Goal: Transaction & Acquisition: Purchase product/service

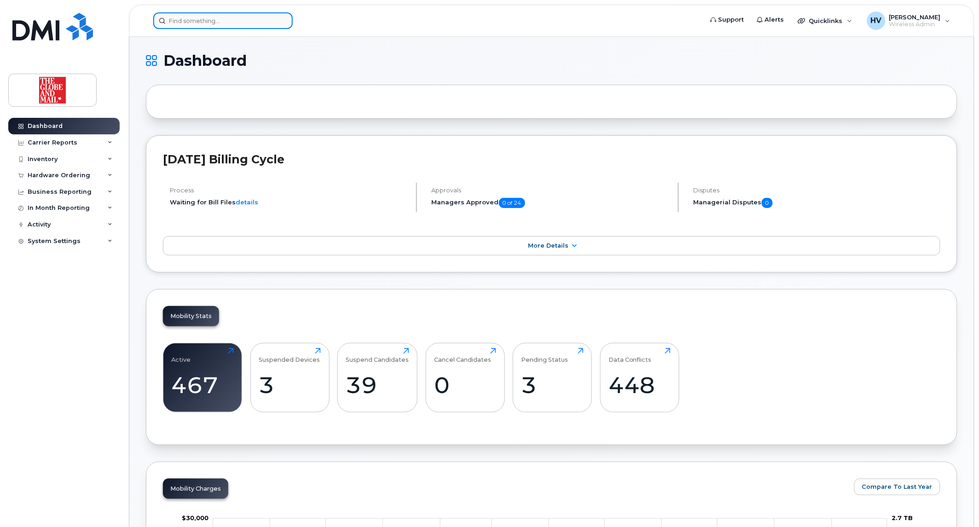
click at [175, 23] on input at bounding box center [222, 20] width 139 height 17
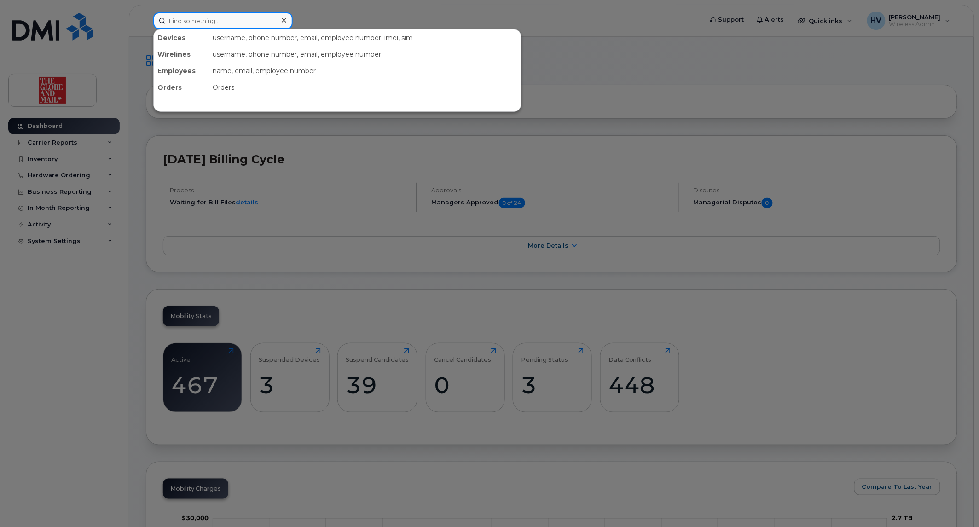
paste input "sfleming"
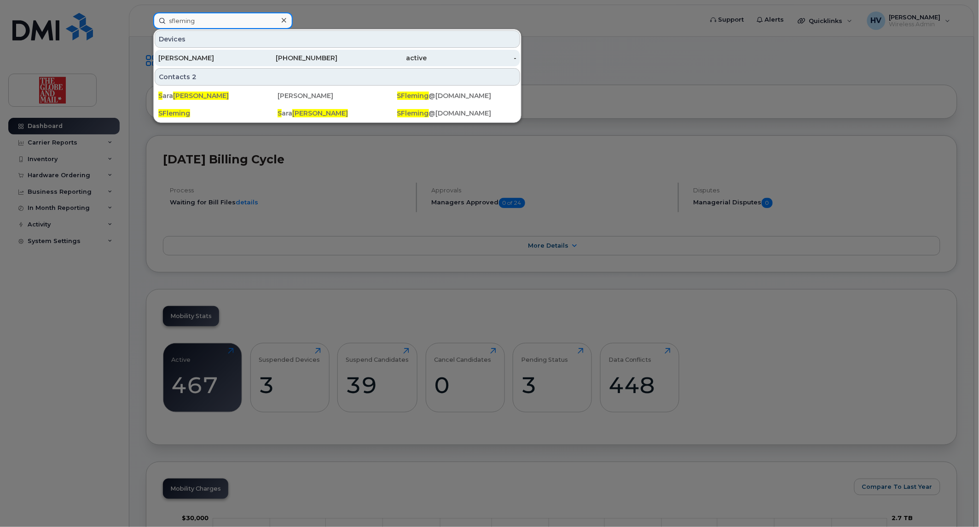
type input "sfleming"
click at [196, 60] on div "[PERSON_NAME]" at bounding box center [203, 57] width 90 height 9
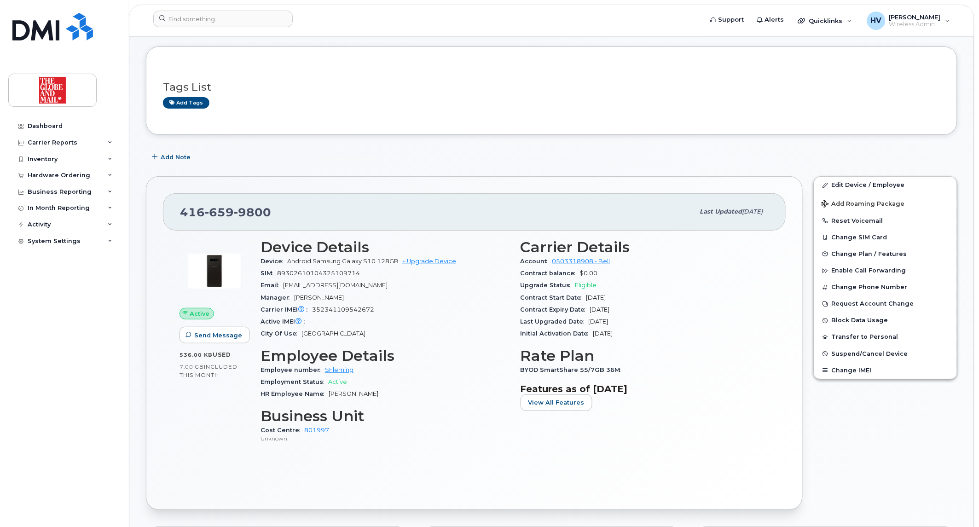
scroll to position [51, 0]
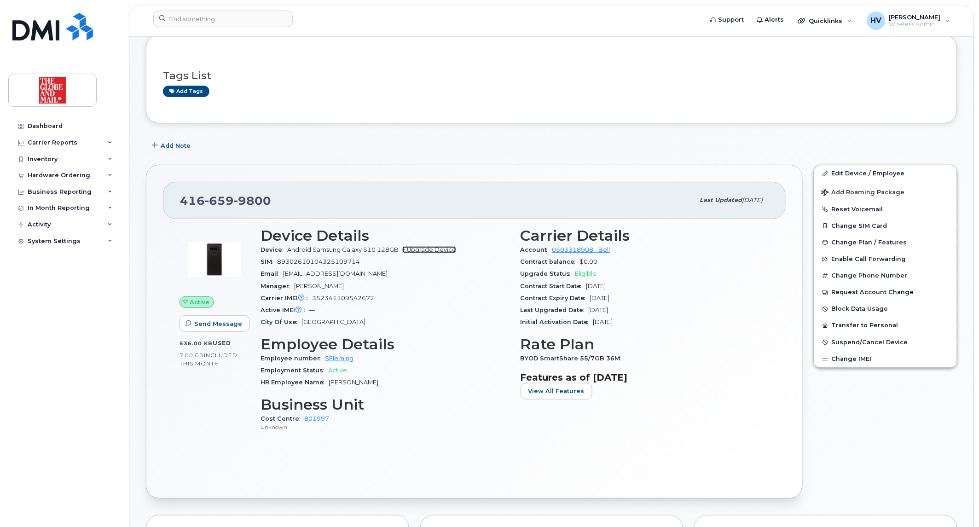
click at [432, 249] on link "+ Upgrade Device" at bounding box center [429, 249] width 54 height 7
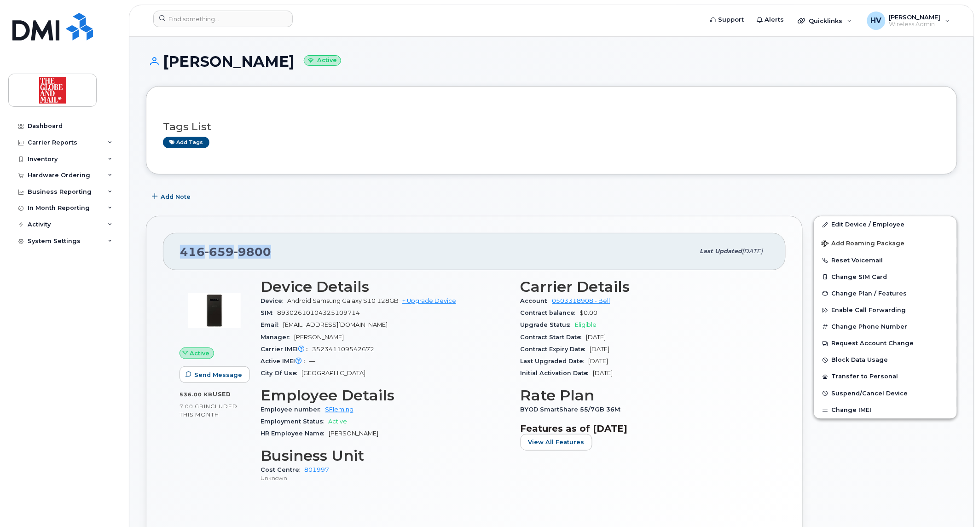
drag, startPoint x: 181, startPoint y: 246, endPoint x: 273, endPoint y: 251, distance: 92.1
click at [273, 251] on div "416 659 9800" at bounding box center [437, 251] width 514 height 19
copy span "416 659 9800"
click at [438, 297] on link "+ Upgrade Device" at bounding box center [429, 300] width 54 height 7
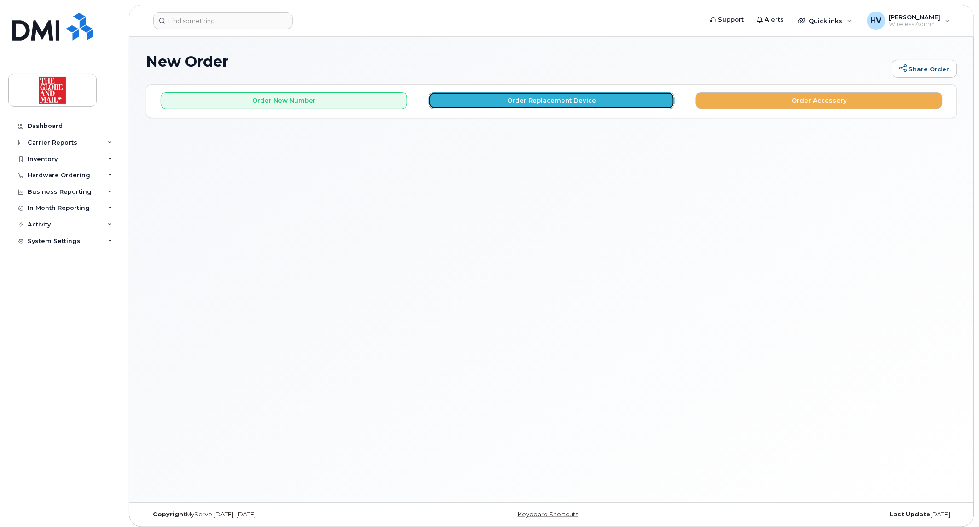
click at [559, 97] on button "Order Replacement Device" at bounding box center [551, 100] width 247 height 17
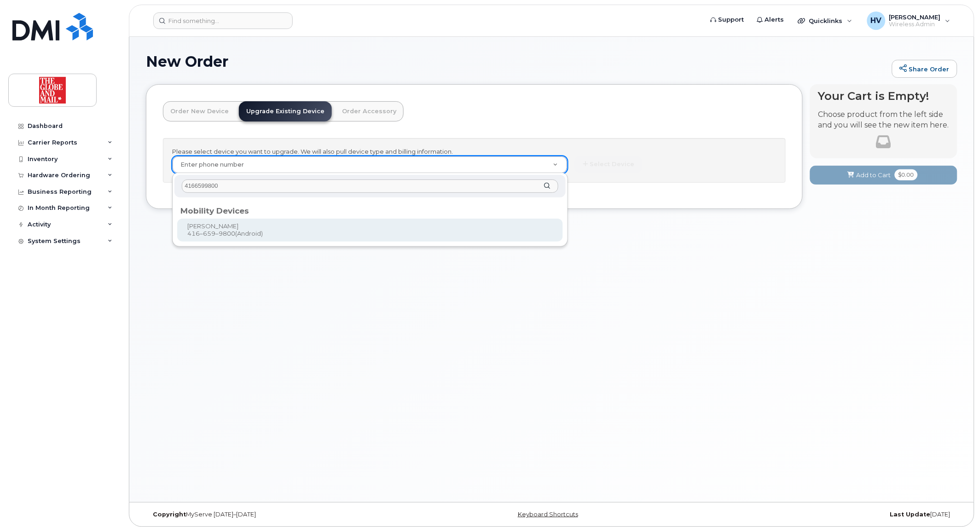
type input "4166599800"
type input "243918"
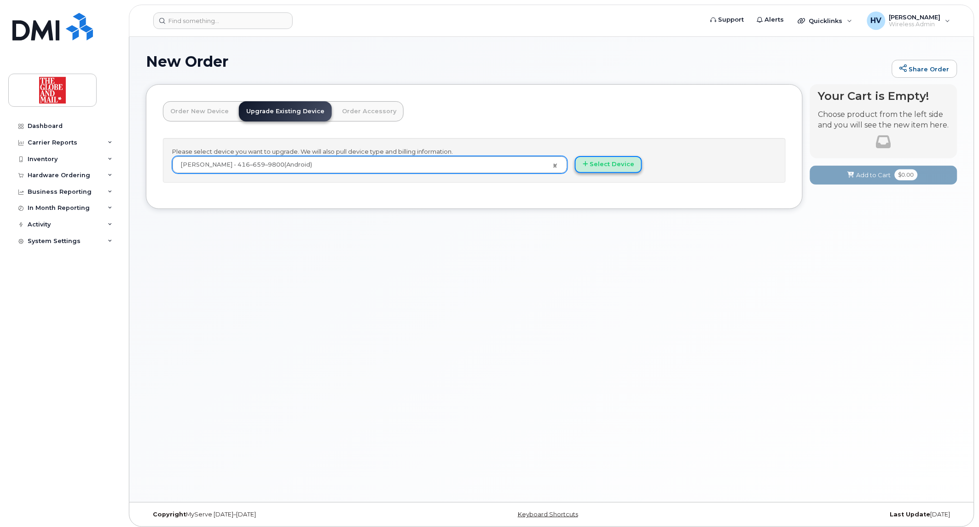
click at [597, 162] on button "Select Device" at bounding box center [608, 164] width 67 height 17
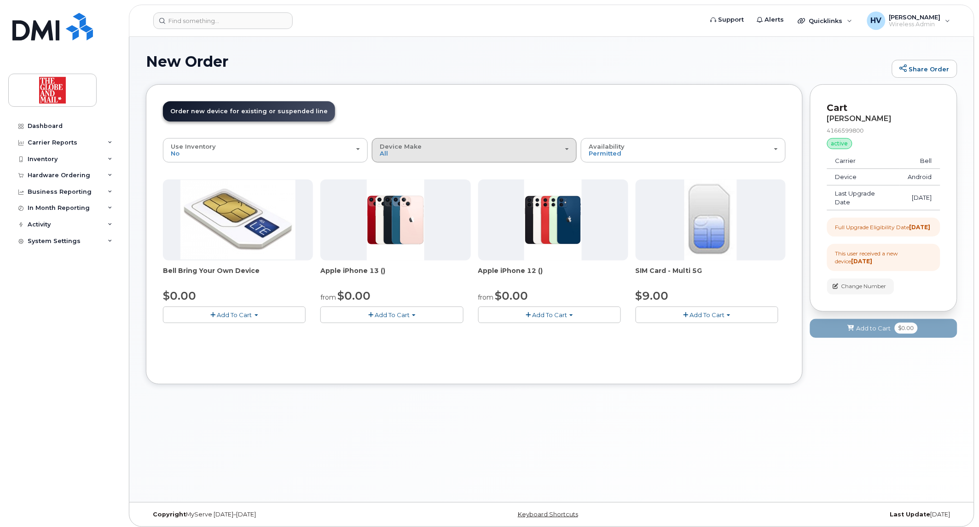
click at [569, 148] on button "Device Make All Cell Phone iPhone" at bounding box center [474, 150] width 205 height 24
click at [397, 204] on label "iPhone" at bounding box center [391, 206] width 34 height 11
click at [0, 0] on input "iPhone" at bounding box center [0, 0] width 0 height 0
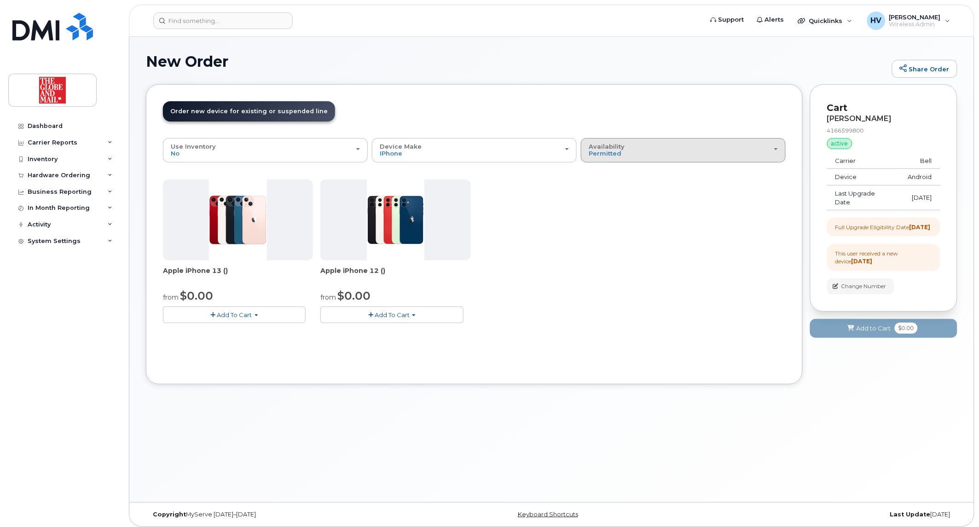
click at [778, 148] on button "Availability Permitted All" at bounding box center [683, 150] width 205 height 24
click at [600, 186] on label "All" at bounding box center [592, 186] width 19 height 11
click at [0, 0] on input "All" at bounding box center [0, 0] width 0 height 0
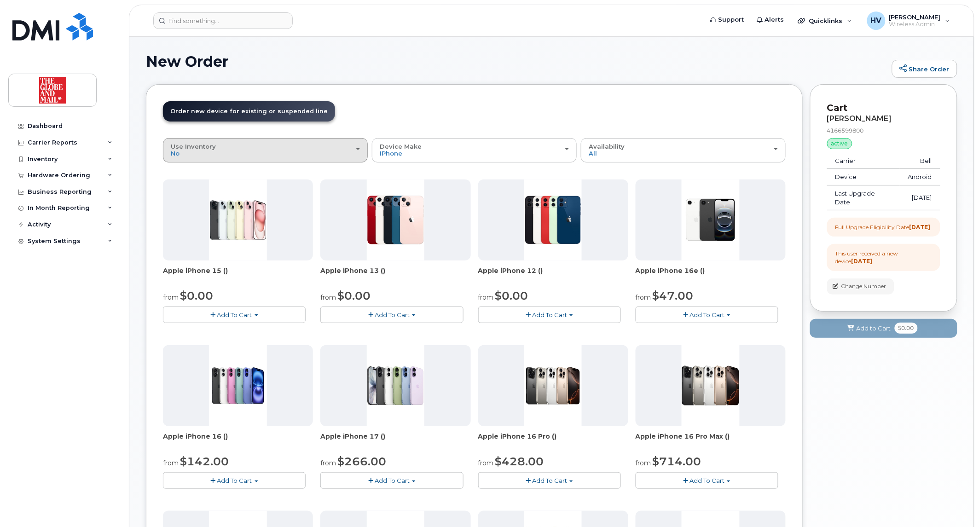
click at [354, 148] on div "Use Inventory No" at bounding box center [265, 150] width 189 height 14
click at [187, 189] on div "Yes" at bounding box center [265, 186] width 200 height 11
click at [355, 149] on div "Use Inventory No" at bounding box center [265, 150] width 189 height 14
click at [190, 189] on div "Yes" at bounding box center [265, 186] width 200 height 11
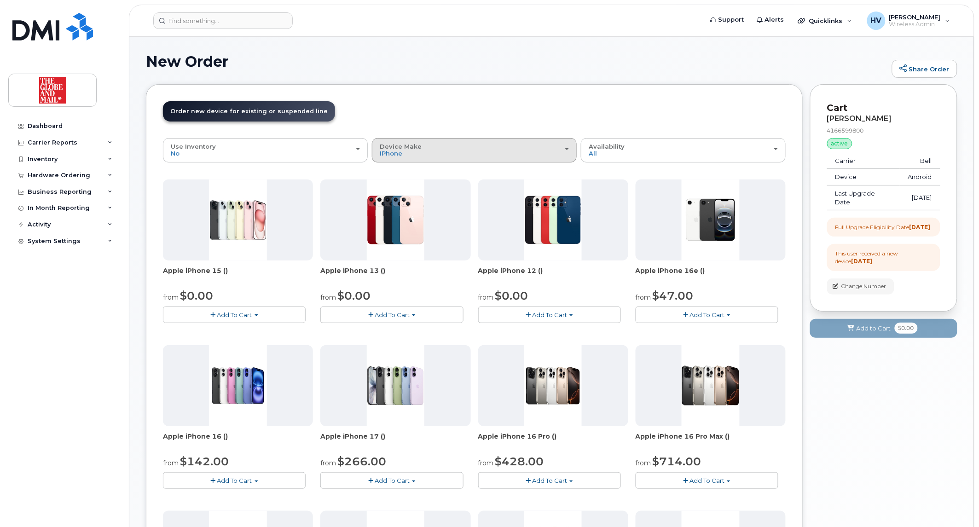
click at [567, 149] on span "button" at bounding box center [567, 149] width 4 height 2
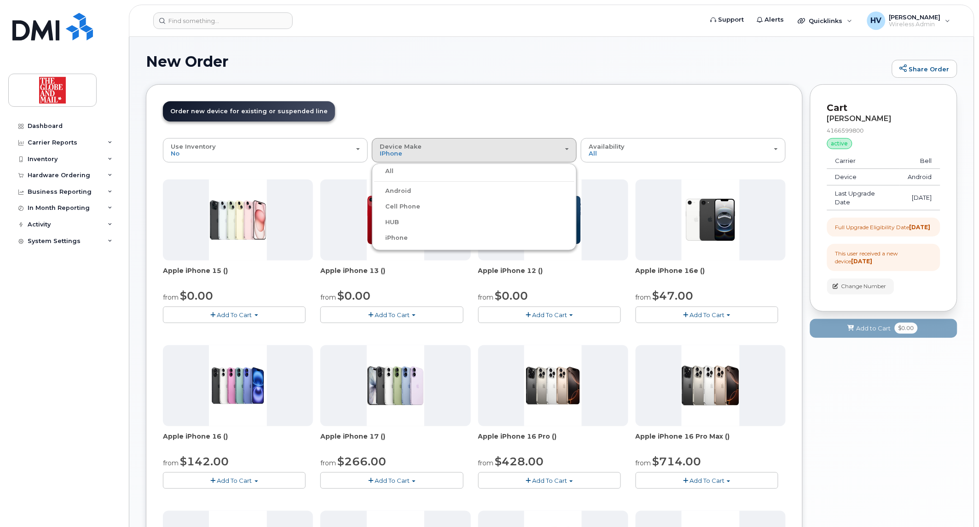
click at [421, 174] on div "All" at bounding box center [474, 171] width 200 height 11
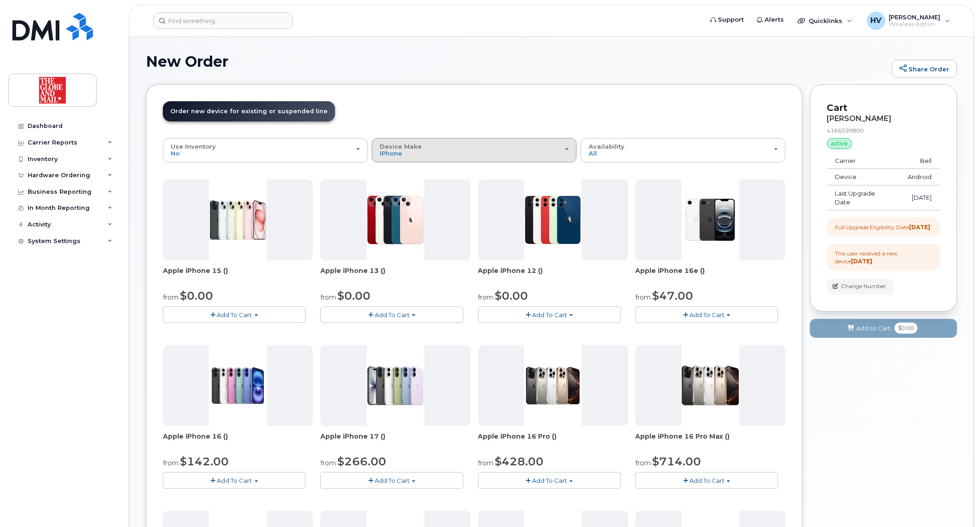
click at [568, 149] on span "button" at bounding box center [567, 149] width 4 height 2
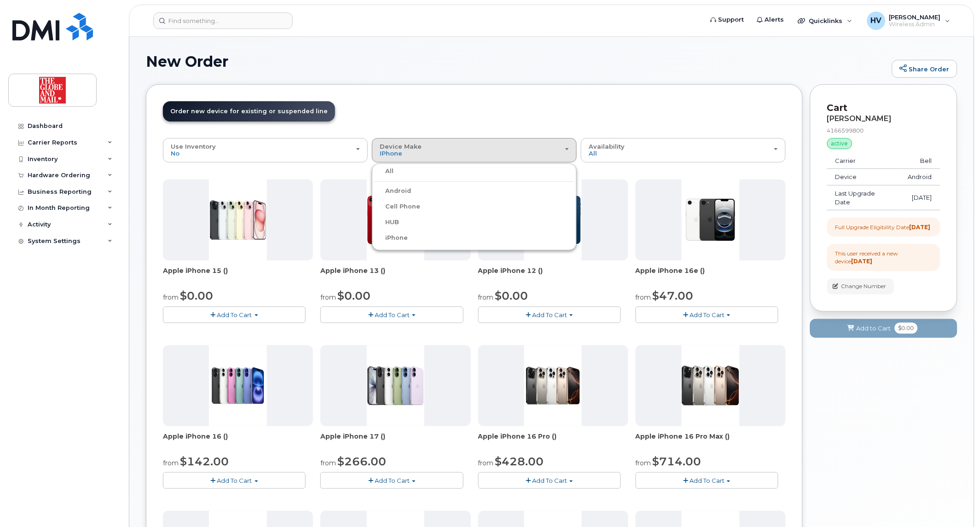
click at [389, 169] on label "All" at bounding box center [383, 171] width 19 height 11
click at [0, 0] on input "All" at bounding box center [0, 0] width 0 height 0
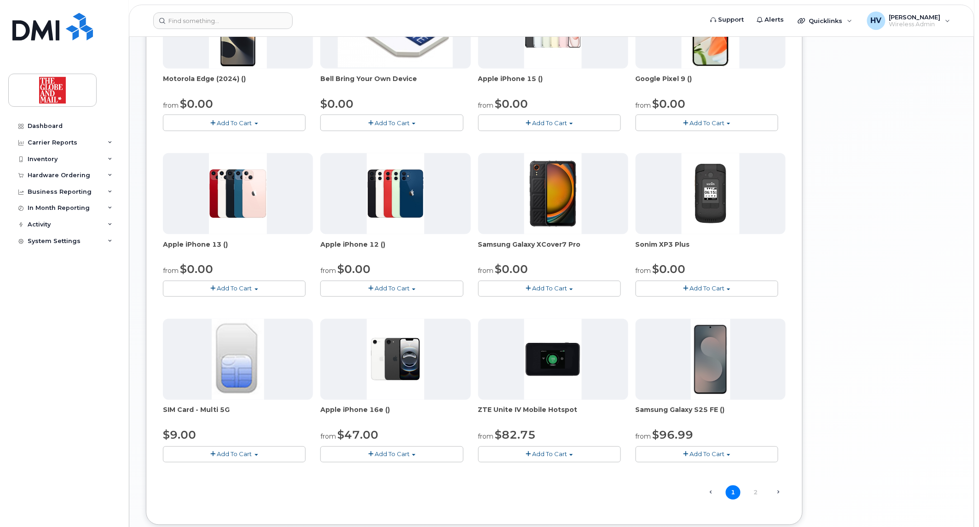
scroll to position [415, 0]
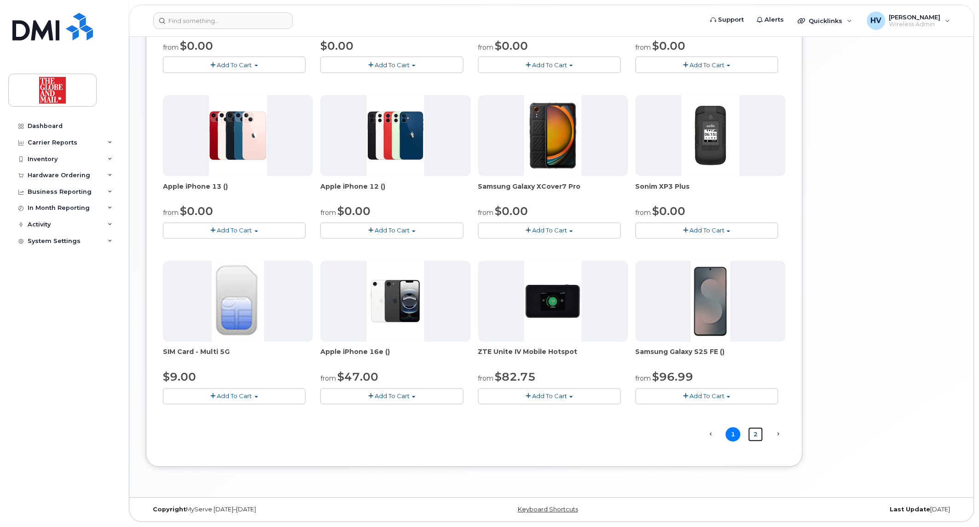
click at [755, 435] on link "2" at bounding box center [755, 434] width 15 height 14
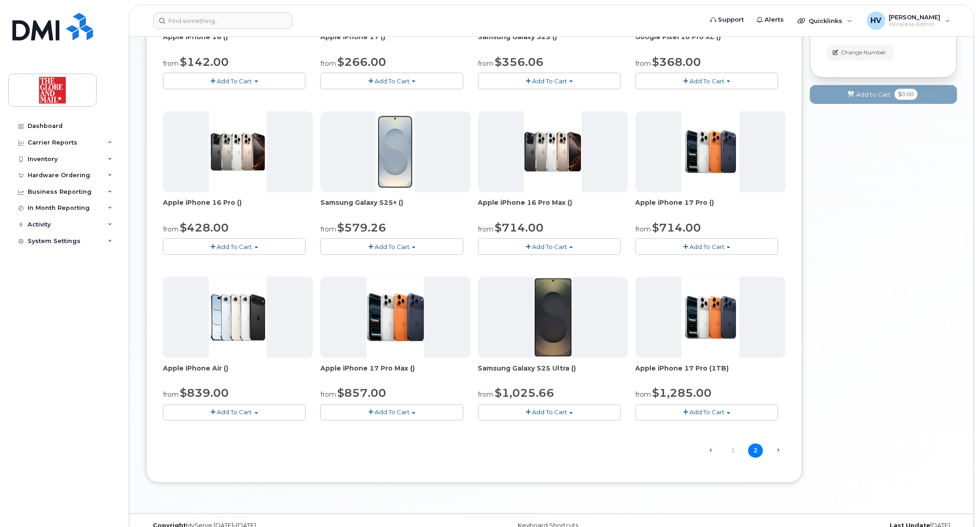
scroll to position [250, 0]
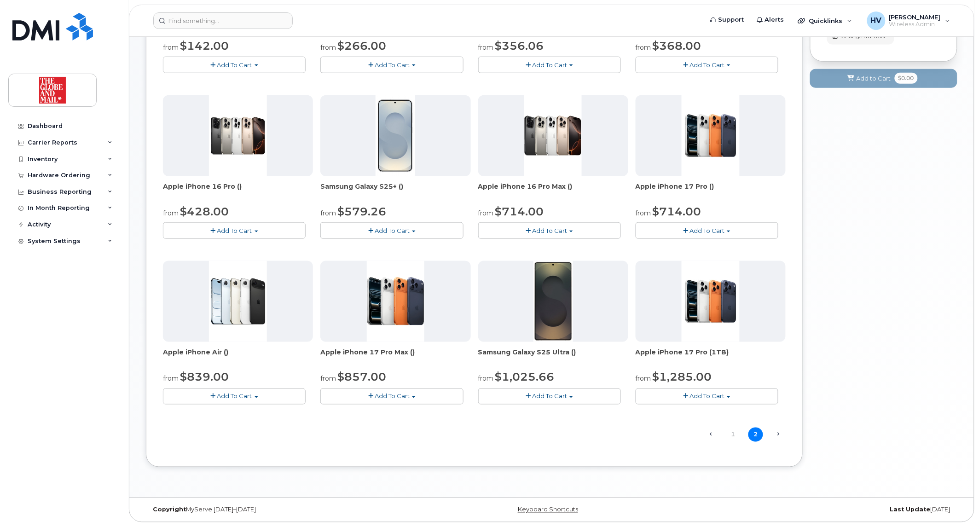
click at [781, 436] on span "Next →" at bounding box center [778, 434] width 15 height 12
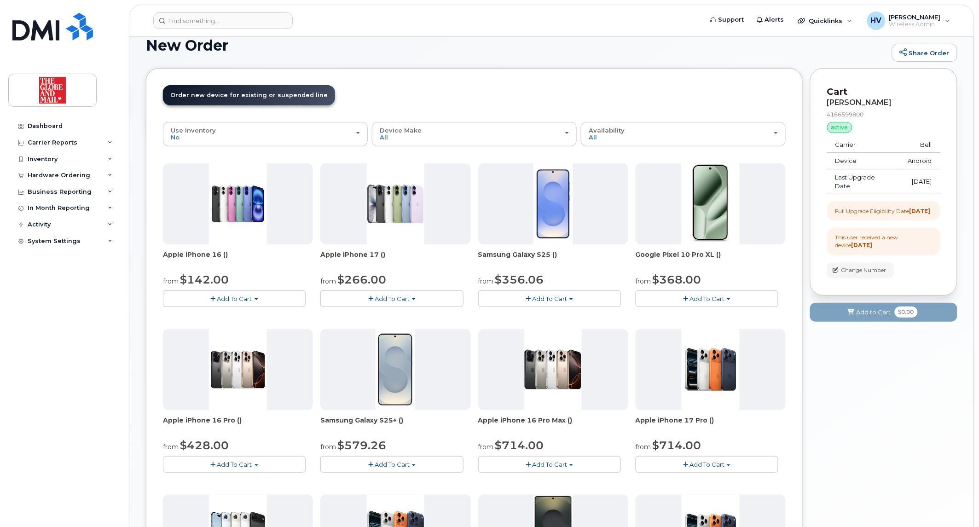
scroll to position [0, 0]
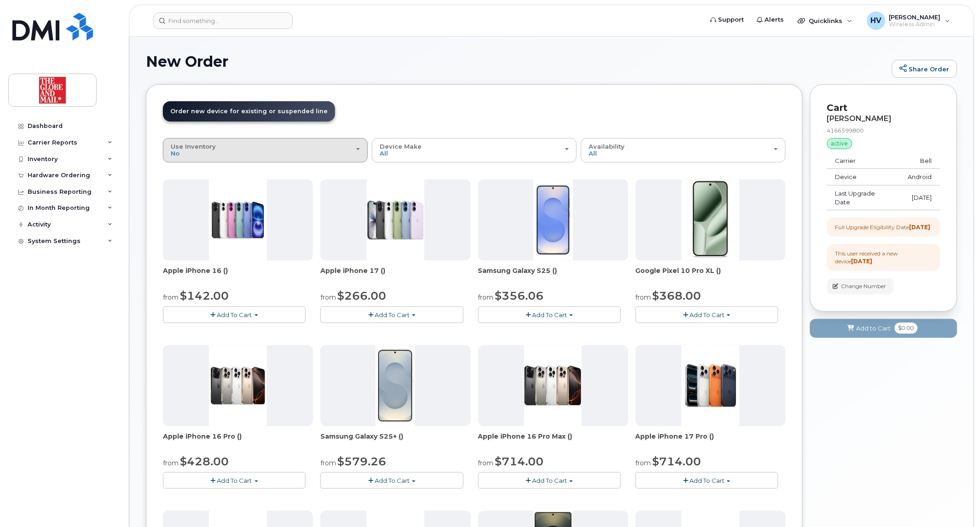
click at [315, 154] on div "Use Inventory No" at bounding box center [265, 150] width 189 height 14
click at [185, 185] on label "Yes" at bounding box center [176, 186] width 22 height 11
click at [0, 0] on input "Yes" at bounding box center [0, 0] width 0 height 0
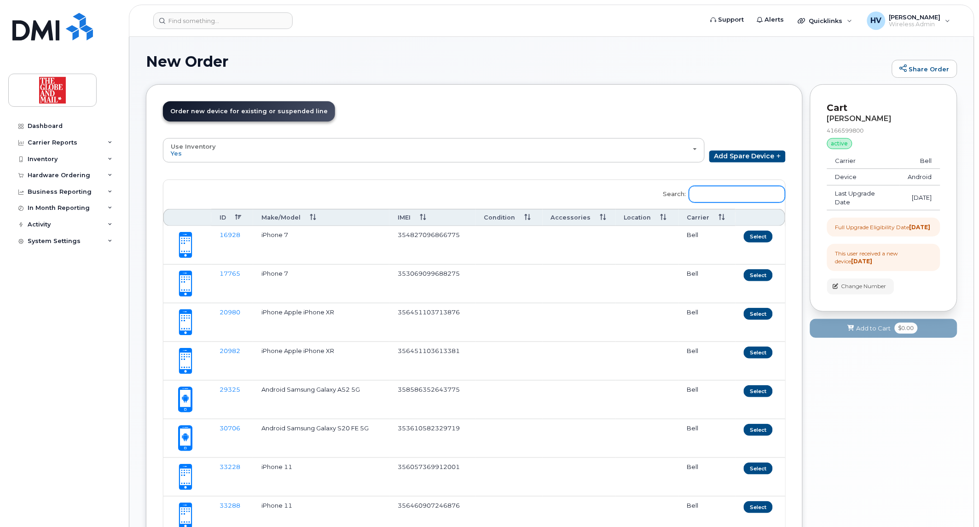
click at [729, 189] on input "Search:" at bounding box center [737, 194] width 96 height 17
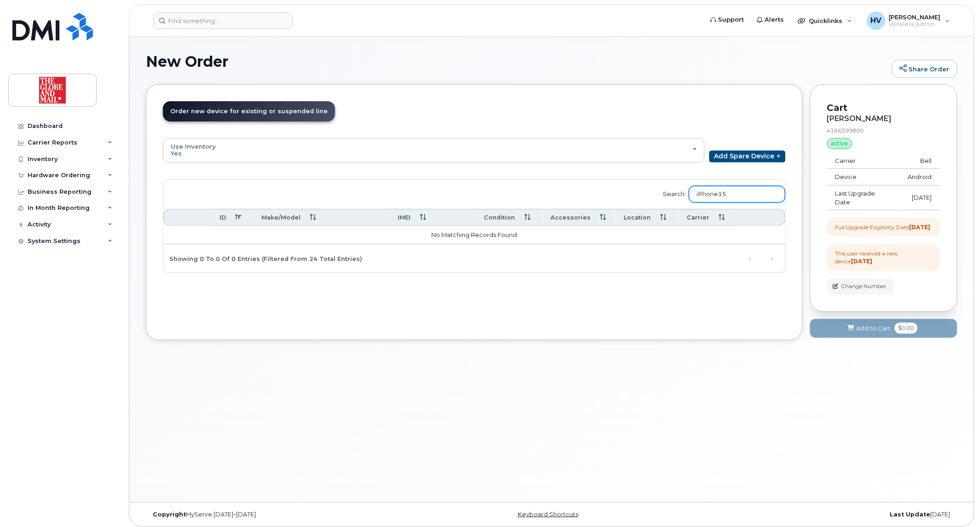
click at [741, 194] on input "iPhone15" at bounding box center [737, 194] width 96 height 17
type input "iPhone15"
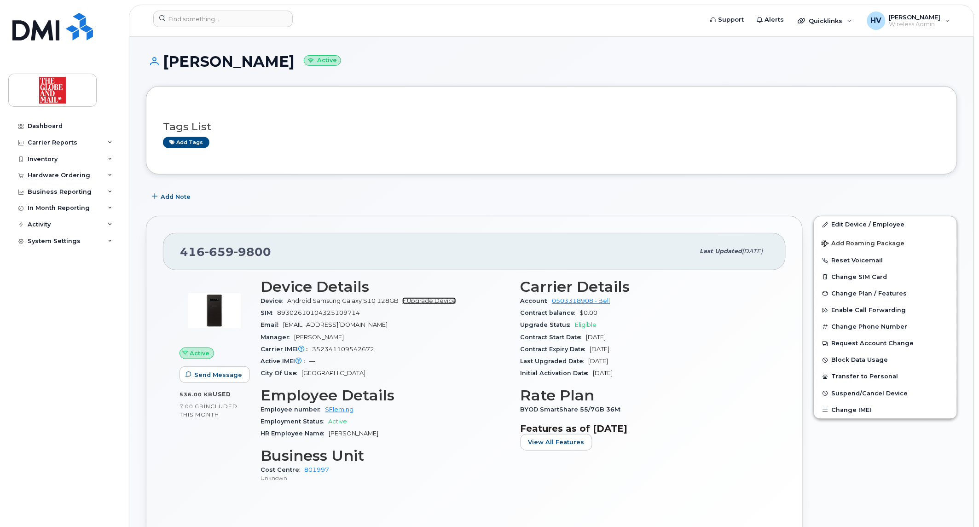
click at [438, 301] on link "+ Upgrade Device" at bounding box center [429, 300] width 54 height 7
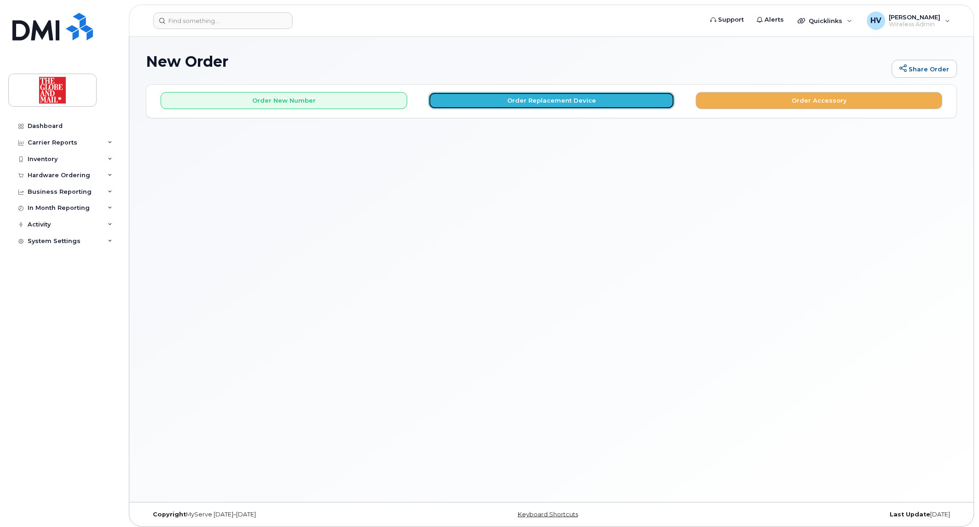
click at [544, 103] on button "Order Replacement Device" at bounding box center [551, 100] width 247 height 17
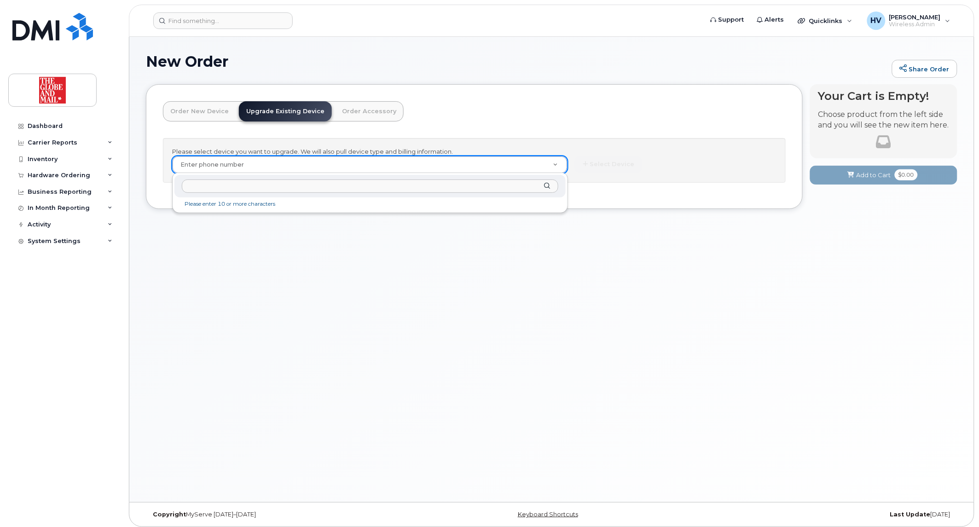
type input "4166599800"
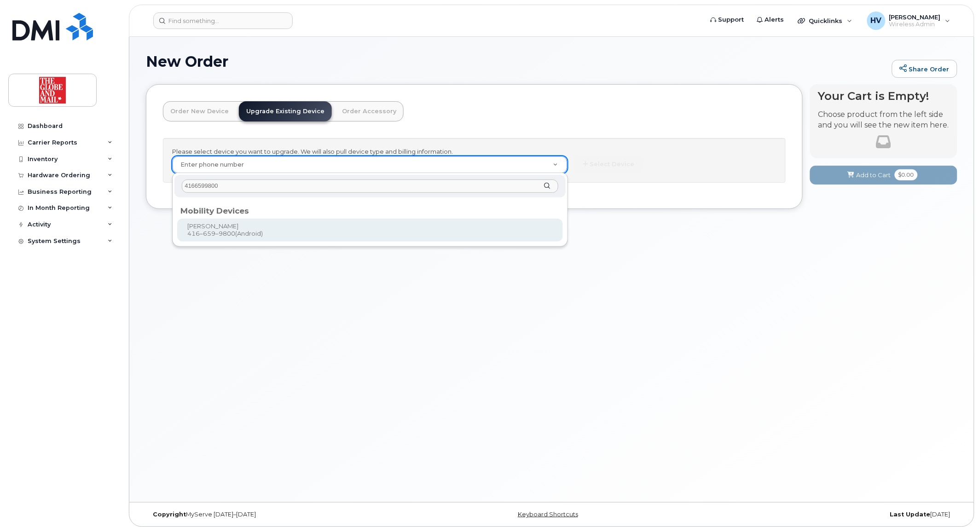
type input "243918"
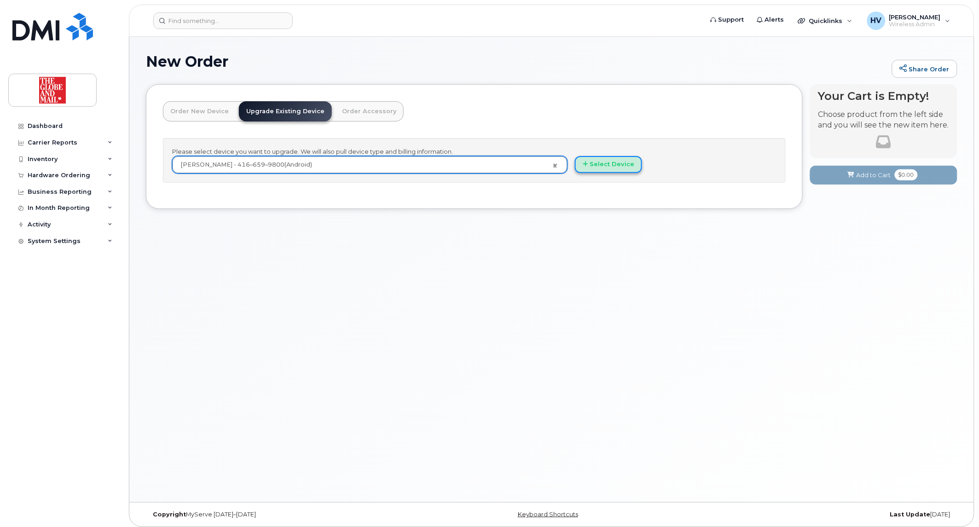
click at [601, 162] on button "Select Device" at bounding box center [608, 164] width 67 height 17
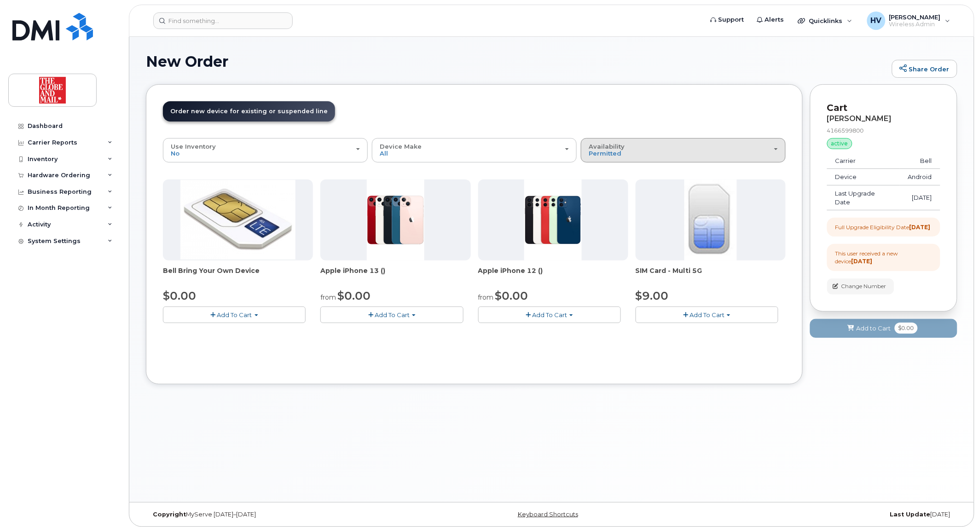
click at [774, 149] on span "button" at bounding box center [776, 149] width 4 height 2
click at [592, 186] on label "All" at bounding box center [592, 186] width 19 height 11
click at [0, 0] on input "All" at bounding box center [0, 0] width 0 height 0
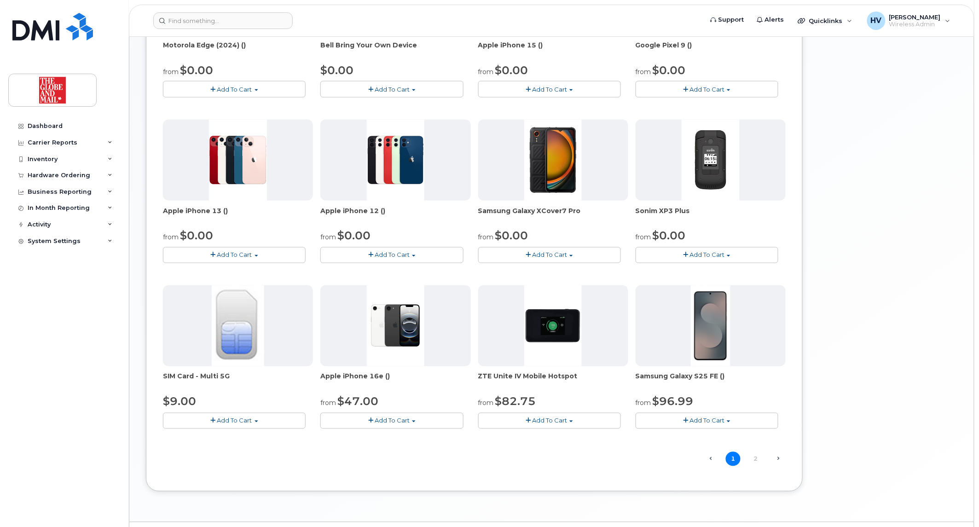
scroll to position [409, 0]
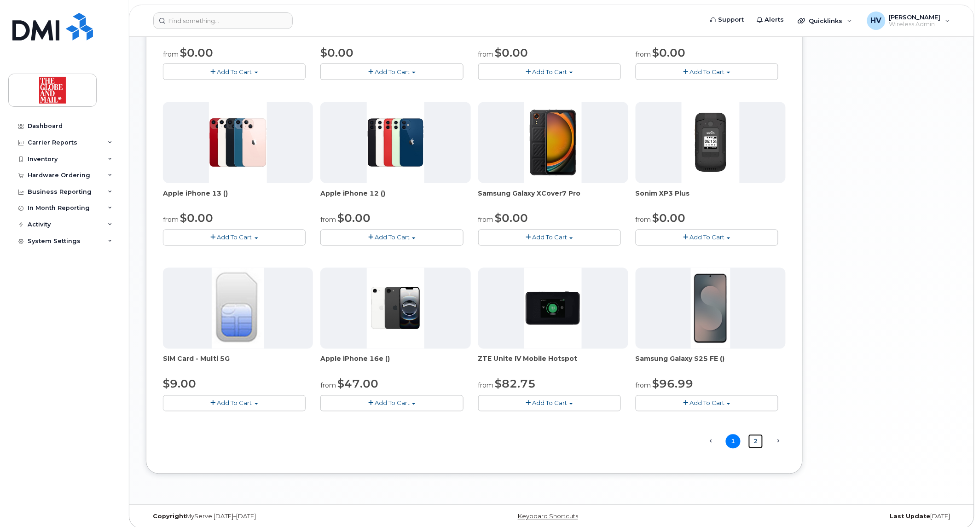
click at [752, 442] on link "2" at bounding box center [755, 441] width 15 height 14
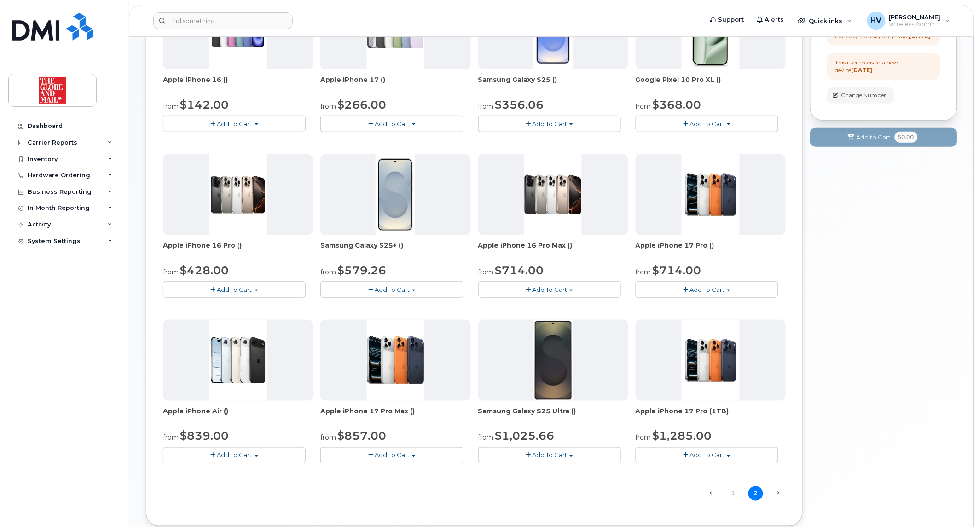
scroll to position [209, 0]
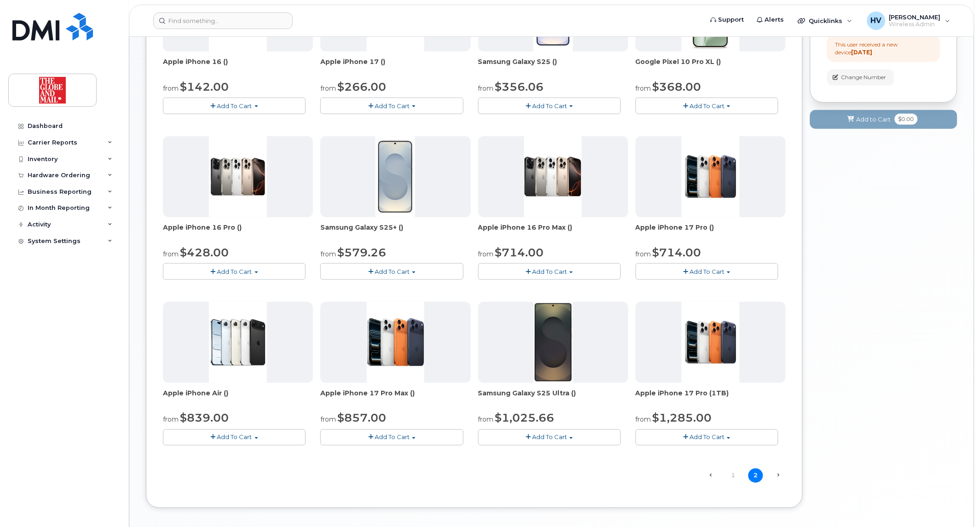
click at [779, 474] on span "Next →" at bounding box center [778, 475] width 15 height 12
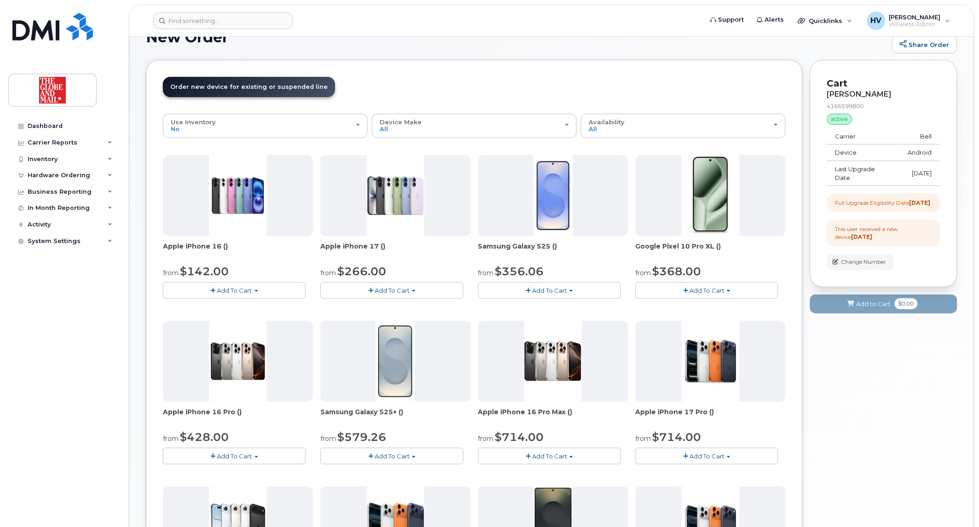
scroll to position [0, 0]
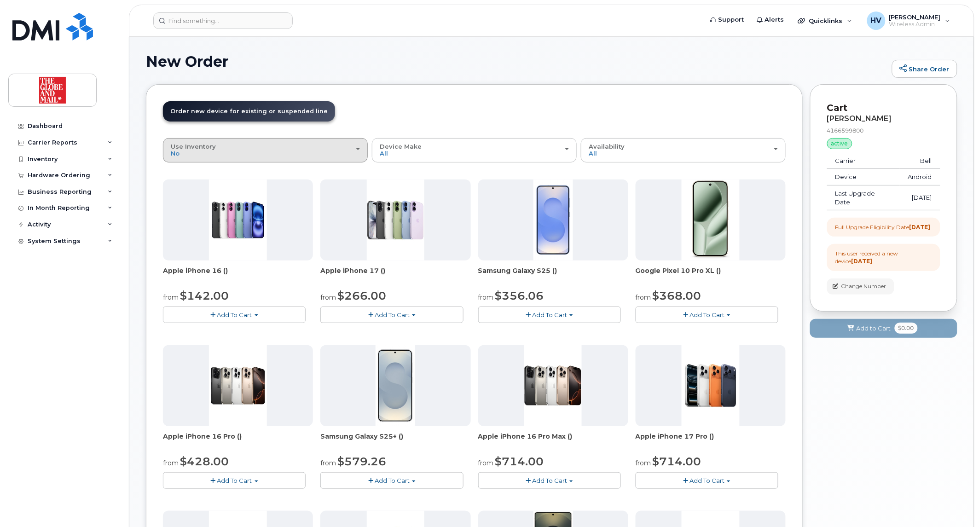
click at [361, 149] on button "Use Inventory No" at bounding box center [265, 150] width 205 height 24
click at [210, 190] on div "Yes" at bounding box center [265, 186] width 200 height 11
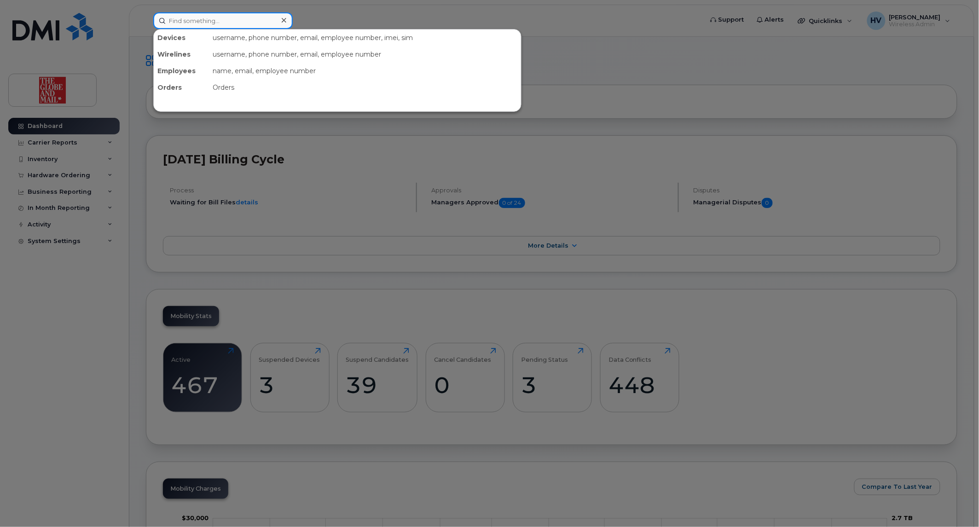
click at [211, 15] on input at bounding box center [222, 20] width 139 height 17
paste input "4166599800"
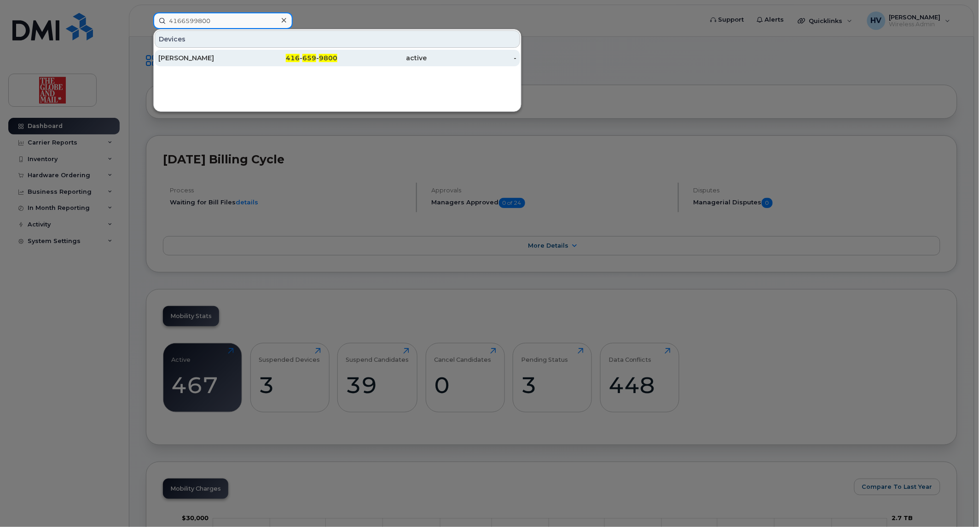
type input "4166599800"
click at [185, 58] on div "[PERSON_NAME]" at bounding box center [203, 57] width 90 height 9
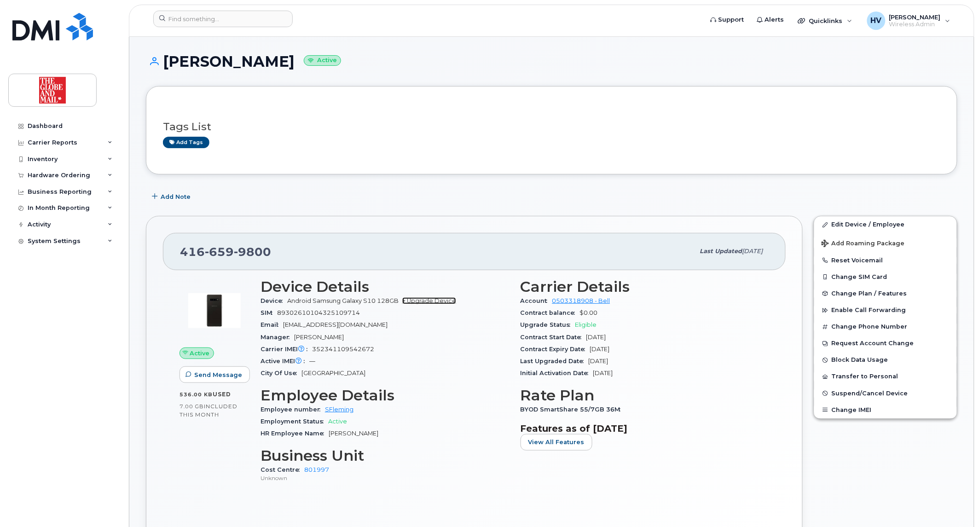
click at [437, 302] on link "+ Upgrade Device" at bounding box center [429, 300] width 54 height 7
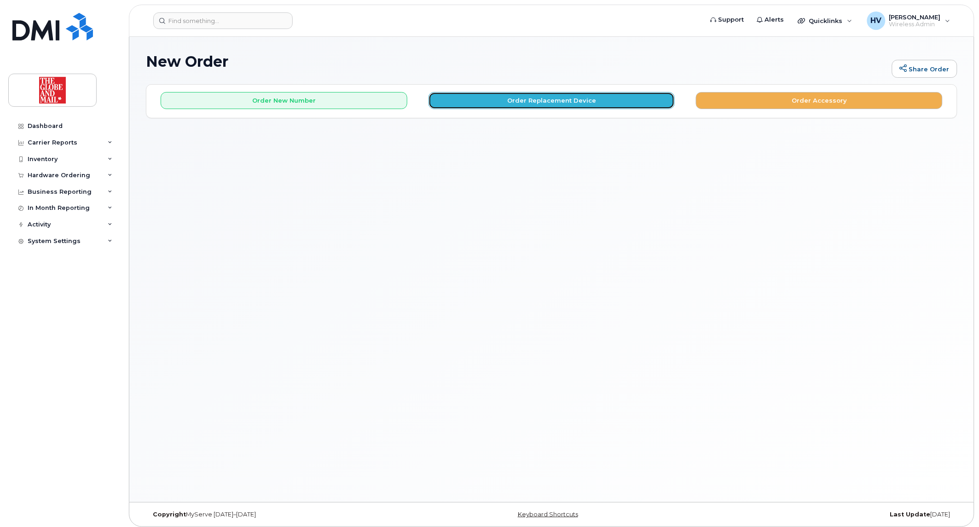
click at [527, 102] on button "Order Replacement Device" at bounding box center [551, 100] width 247 height 17
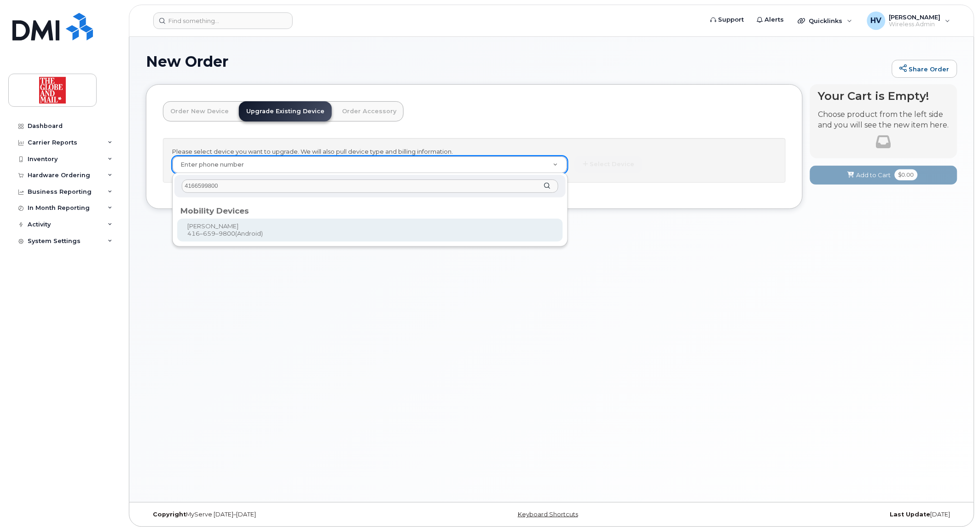
type input "4166599800"
drag, startPoint x: 219, startPoint y: 222, endPoint x: 238, endPoint y: 207, distance: 23.9
click at [218, 217] on li "Mobility Devices Fleming, Sara 416–659–9800 (Android)" at bounding box center [369, 220] width 387 height 43
type input "243918"
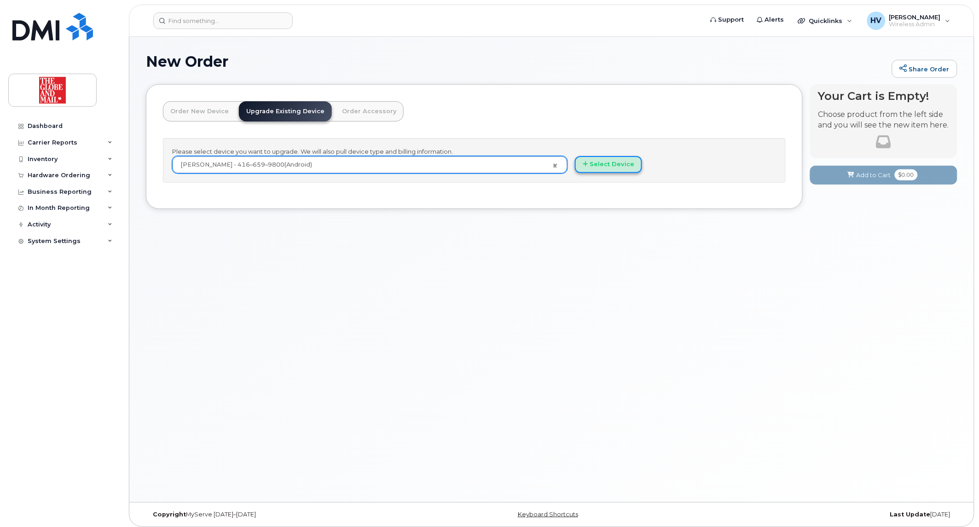
click at [617, 167] on button "Select Device" at bounding box center [608, 164] width 67 height 17
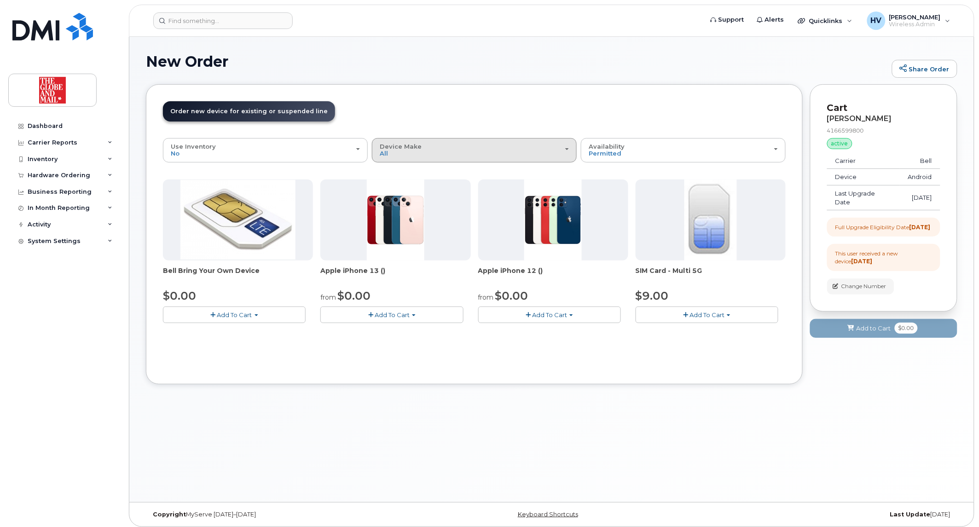
click at [567, 150] on div "Device Make All Cell Phone iPhone" at bounding box center [474, 150] width 189 height 14
click at [415, 192] on label "Cell Phone" at bounding box center [397, 190] width 46 height 11
click at [0, 0] on input "Cell Phone" at bounding box center [0, 0] width 0 height 0
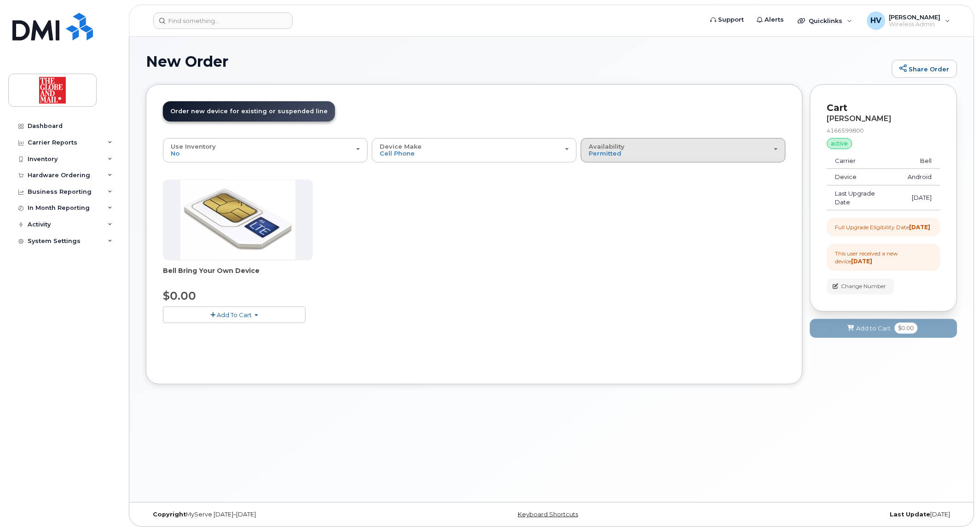
click at [669, 156] on div "Availability Permitted All" at bounding box center [682, 150] width 189 height 14
click at [600, 183] on label "All" at bounding box center [592, 186] width 19 height 11
click at [0, 0] on input "All" at bounding box center [0, 0] width 0 height 0
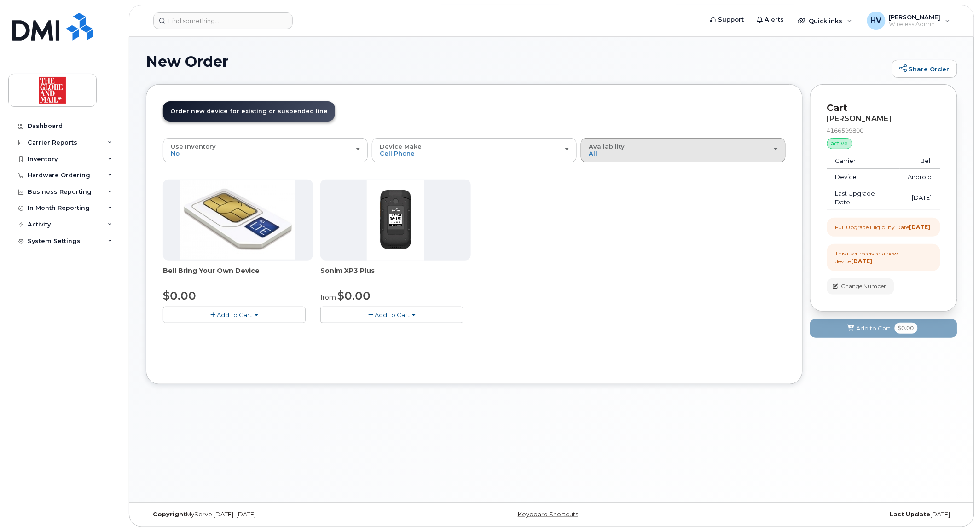
click at [637, 153] on div "Availability Permitted All" at bounding box center [682, 150] width 189 height 14
click at [597, 185] on label "All" at bounding box center [592, 186] width 19 height 11
click at [0, 0] on input "All" at bounding box center [0, 0] width 0 height 0
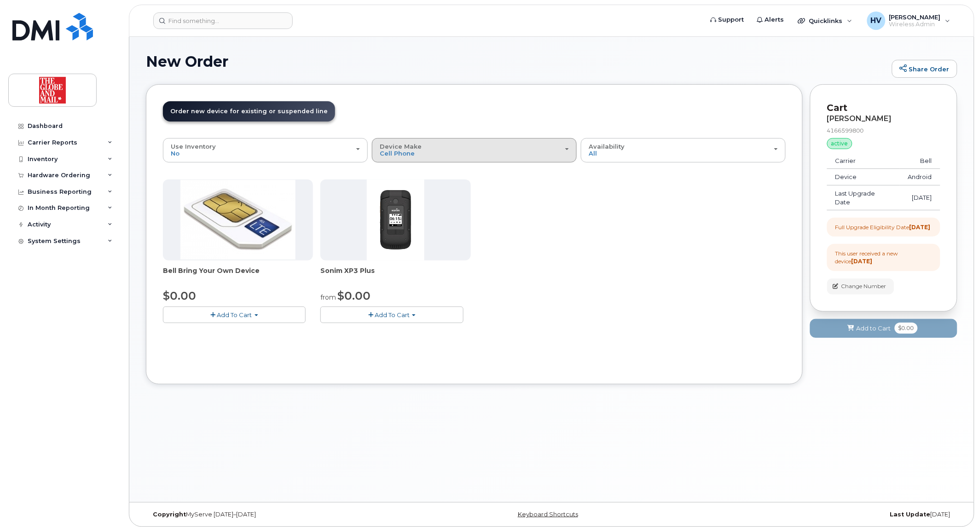
click at [568, 152] on div "Device Make All Android Cell Phone HUB iPhone" at bounding box center [474, 150] width 189 height 14
click at [406, 190] on label "Android" at bounding box center [392, 190] width 37 height 11
click at [0, 0] on input "Android" at bounding box center [0, 0] width 0 height 0
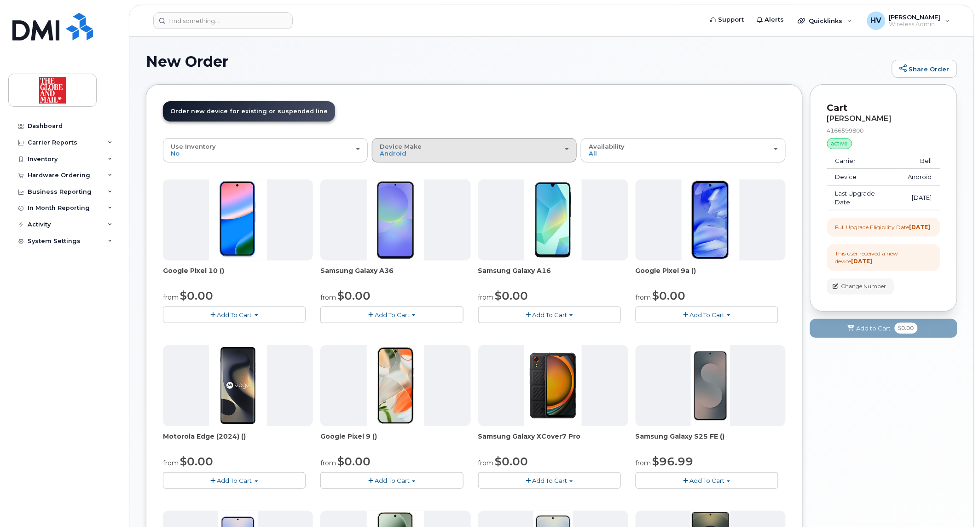
click at [564, 150] on div "Device Make All Android Cell Phone HUB iPhone" at bounding box center [474, 150] width 189 height 14
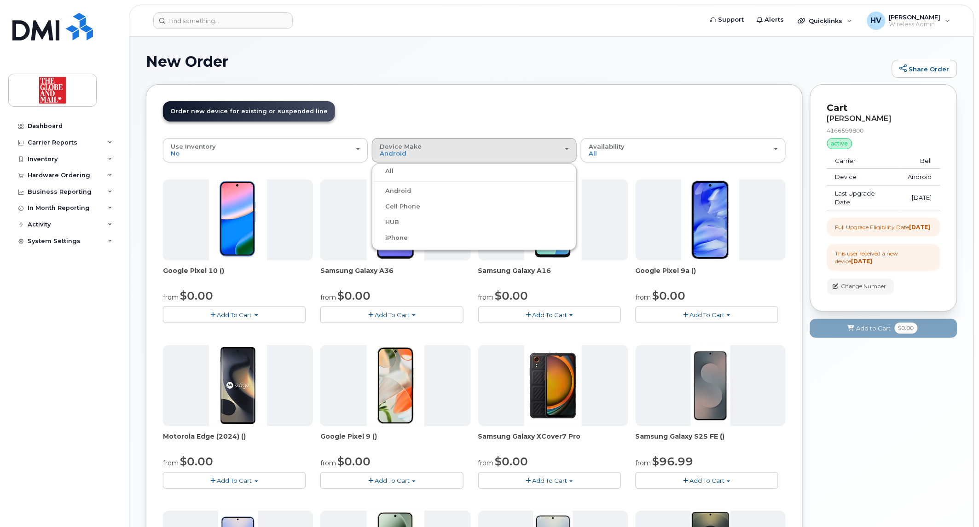
click at [398, 236] on label "iPhone" at bounding box center [391, 237] width 34 height 11
click at [0, 0] on input "iPhone" at bounding box center [0, 0] width 0 height 0
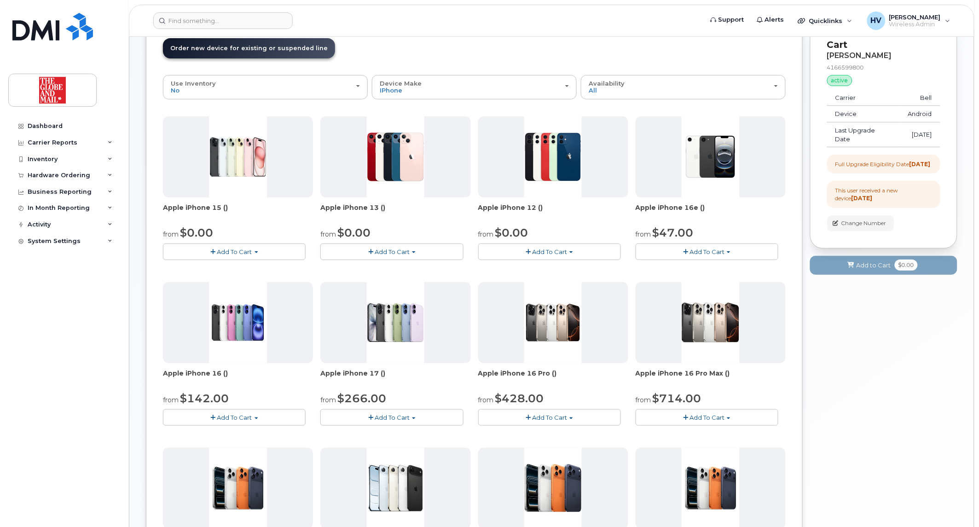
scroll to position [51, 0]
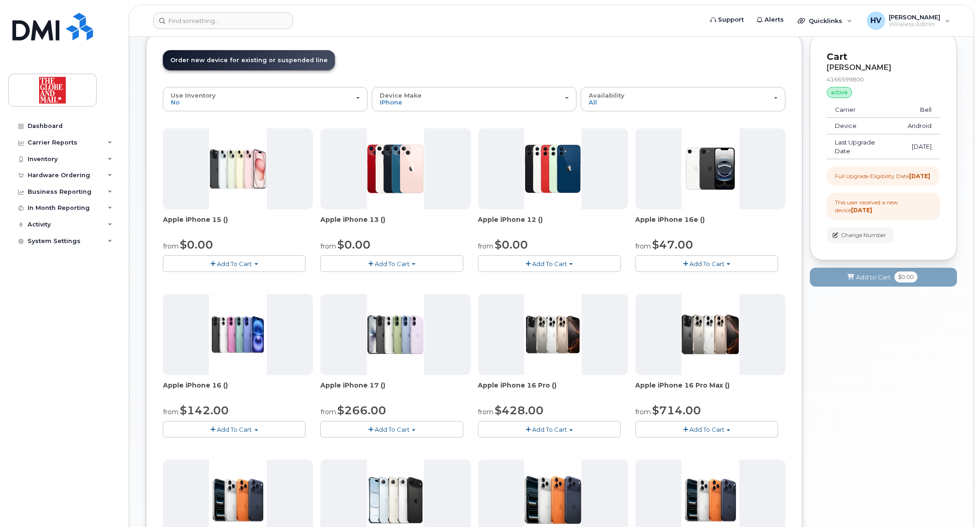
click at [246, 261] on span "Add To Cart" at bounding box center [234, 263] width 35 height 7
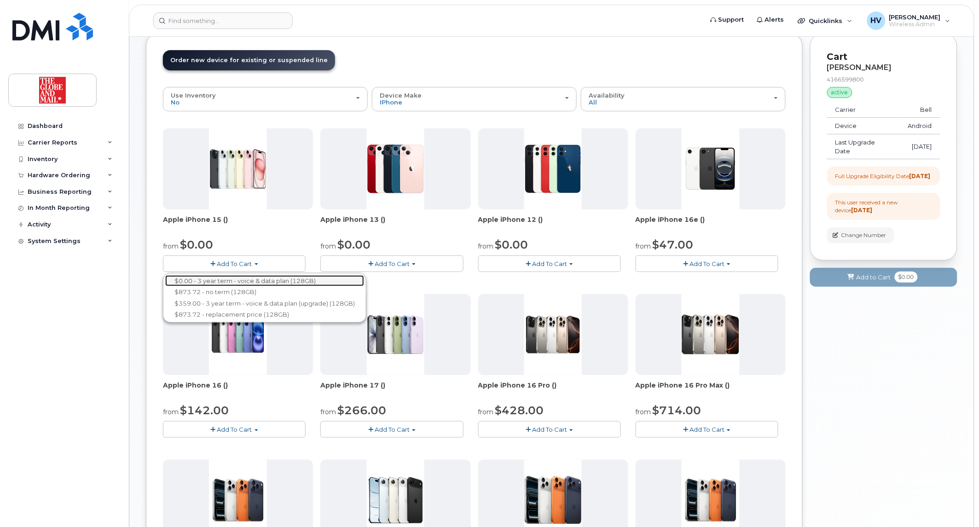
click at [247, 277] on link "$0.00 - 3 year term - voice & data plan (128GB)" at bounding box center [264, 281] width 199 height 12
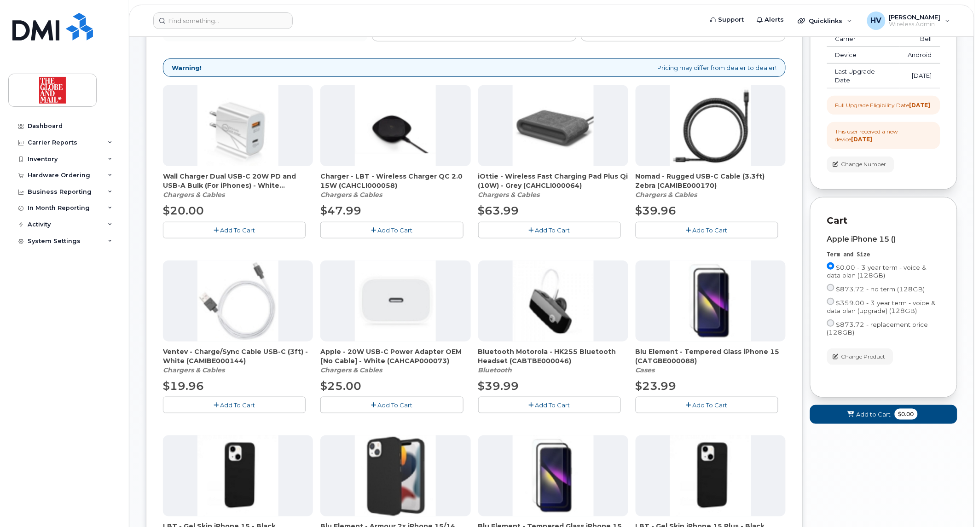
scroll to position [137, 0]
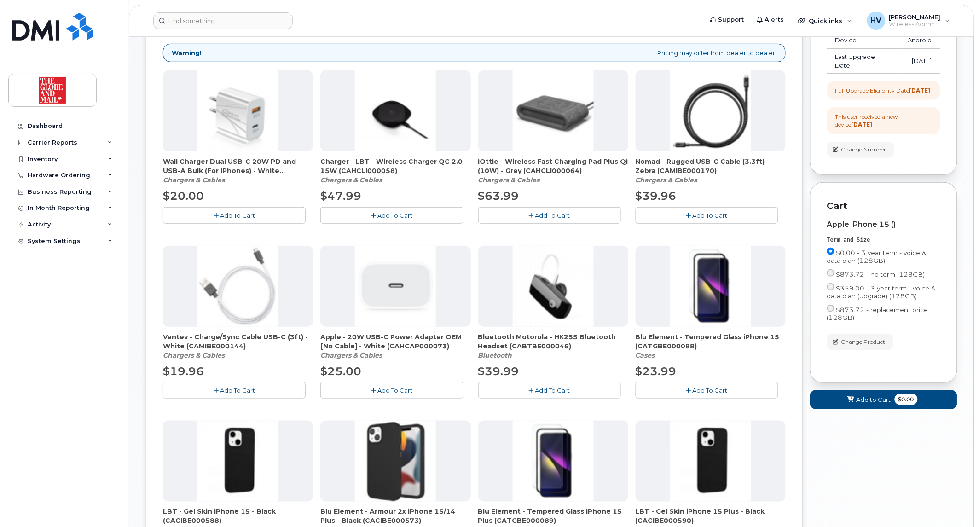
click at [405, 386] on span "Add To Cart" at bounding box center [394, 389] width 35 height 7
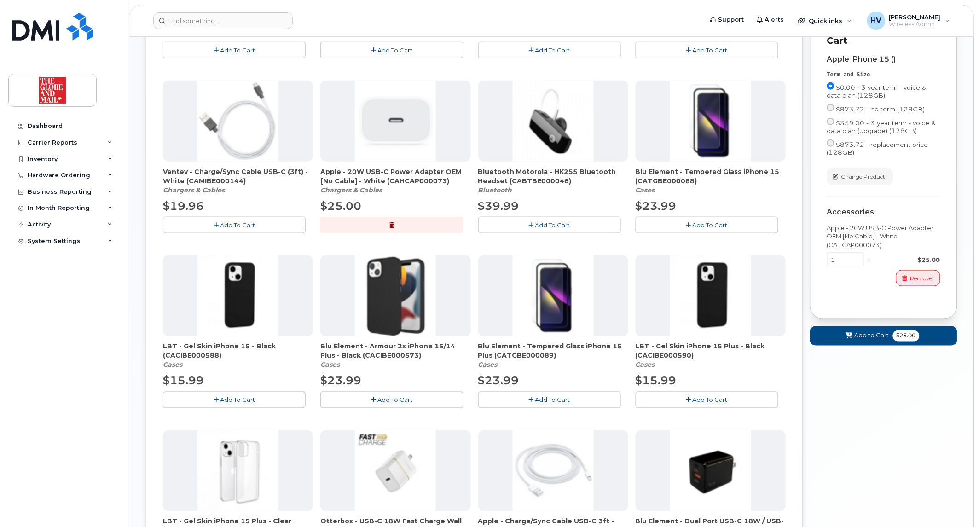
scroll to position [392, 0]
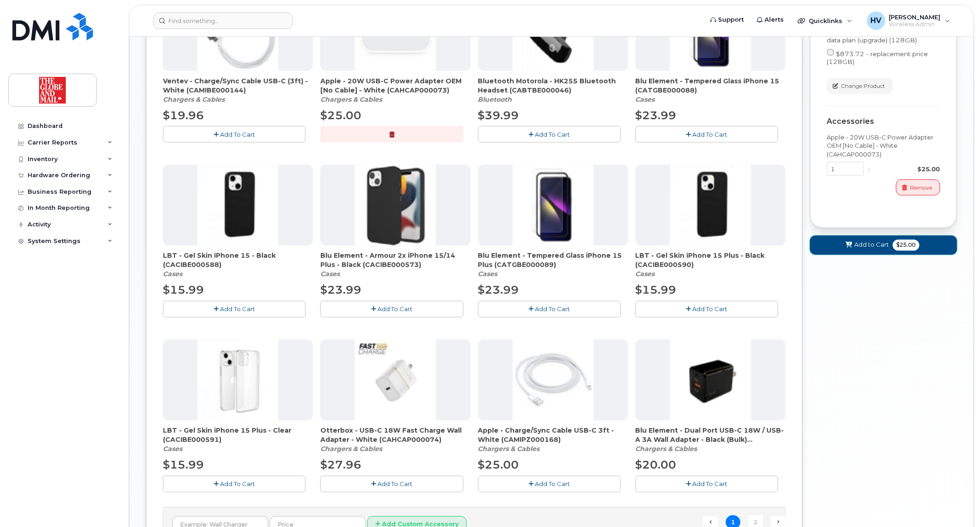
click at [876, 249] on span "Add to Cart" at bounding box center [871, 245] width 35 height 9
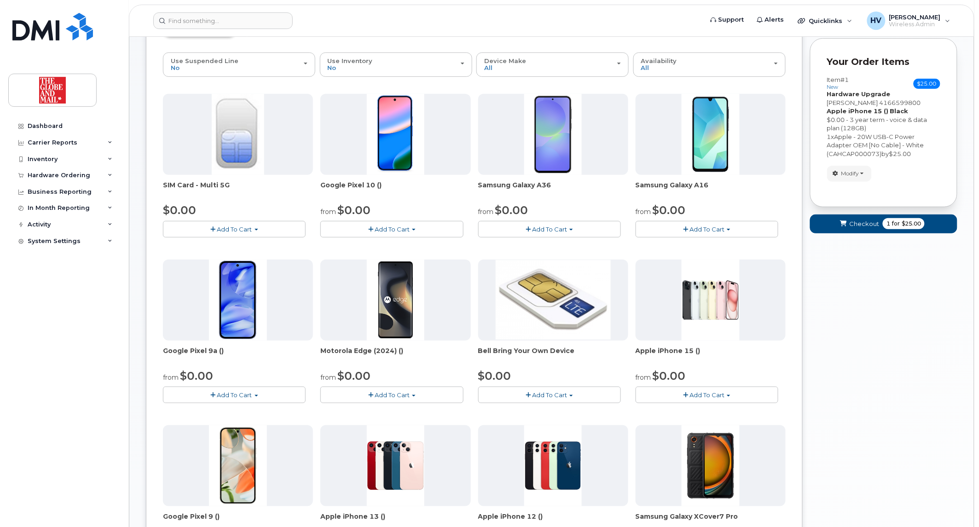
scroll to position [6, 0]
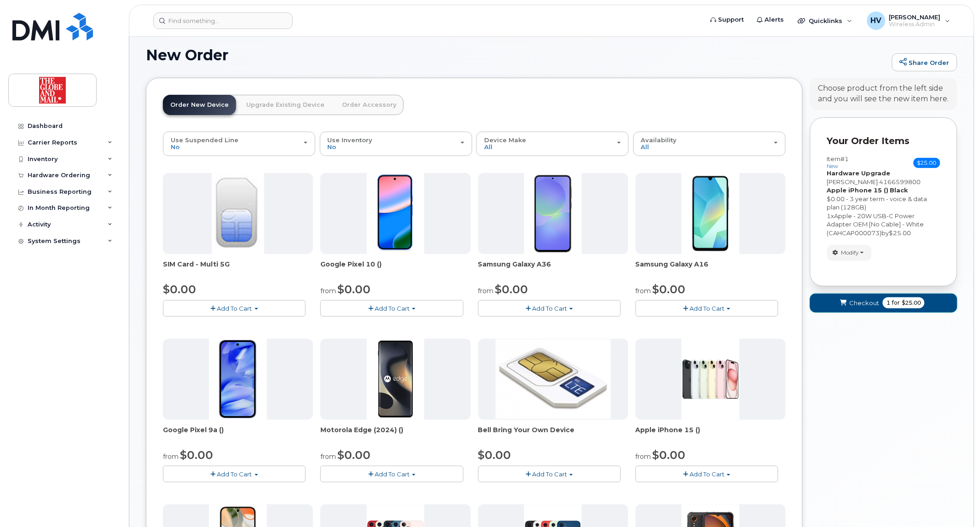
click at [850, 300] on span "Checkout" at bounding box center [864, 303] width 30 height 9
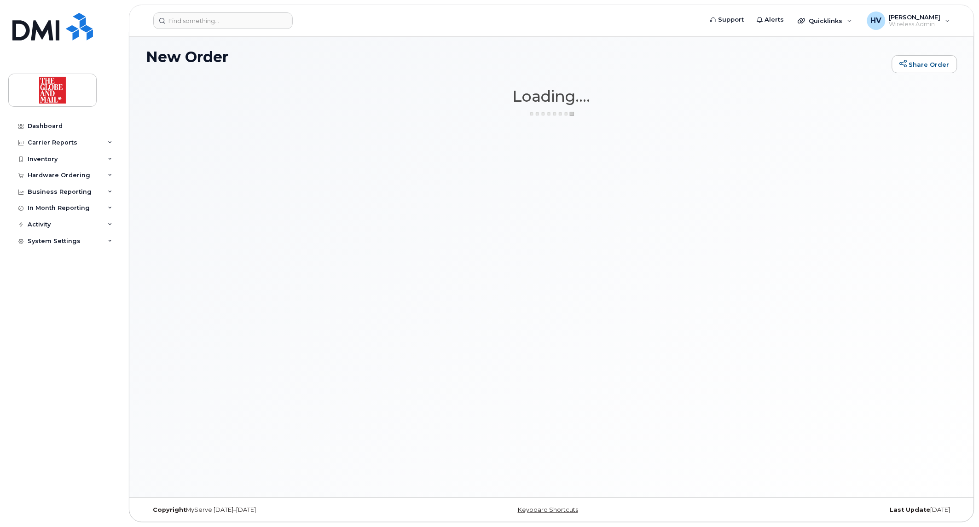
scroll to position [5, 0]
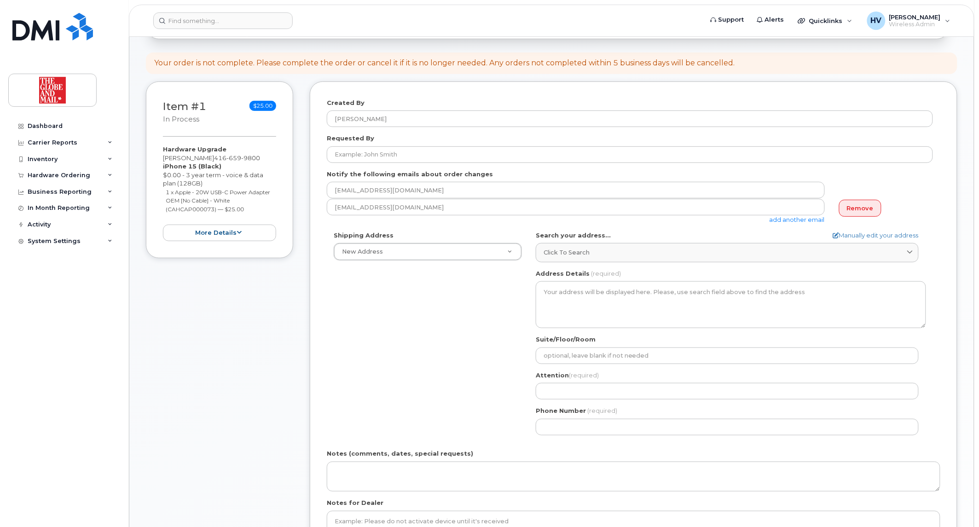
scroll to position [102, 0]
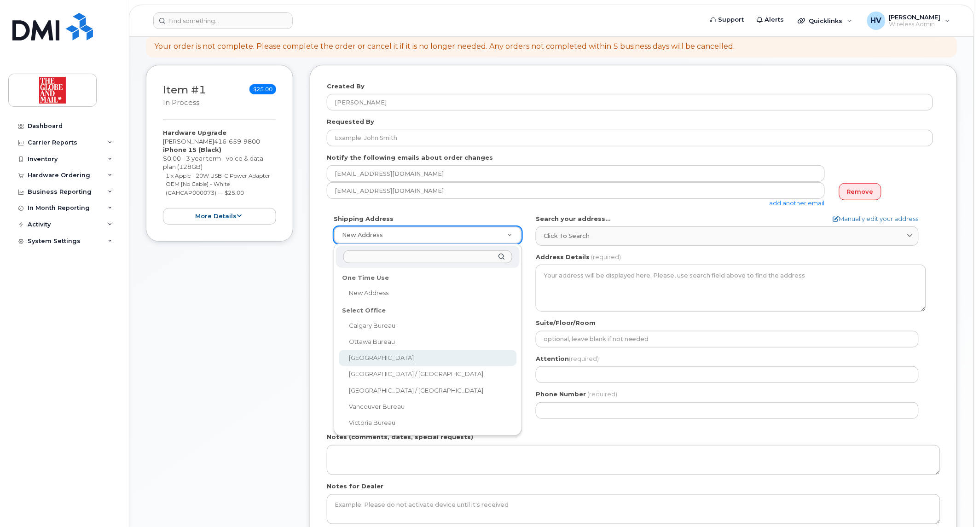
select select
type textarea "[STREET_ADDRESS]"
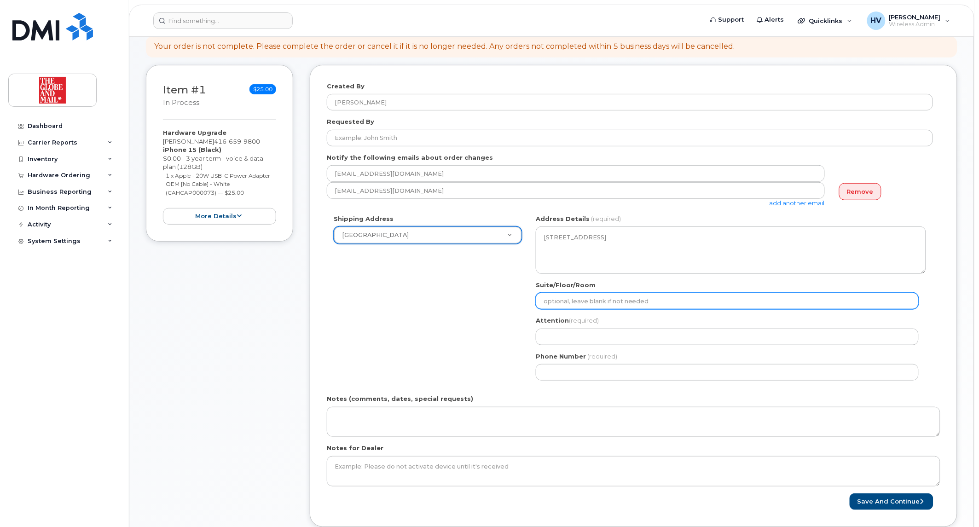
click at [603, 304] on input "Suite/Floor/Room" at bounding box center [727, 301] width 383 height 17
type input "16"
select select
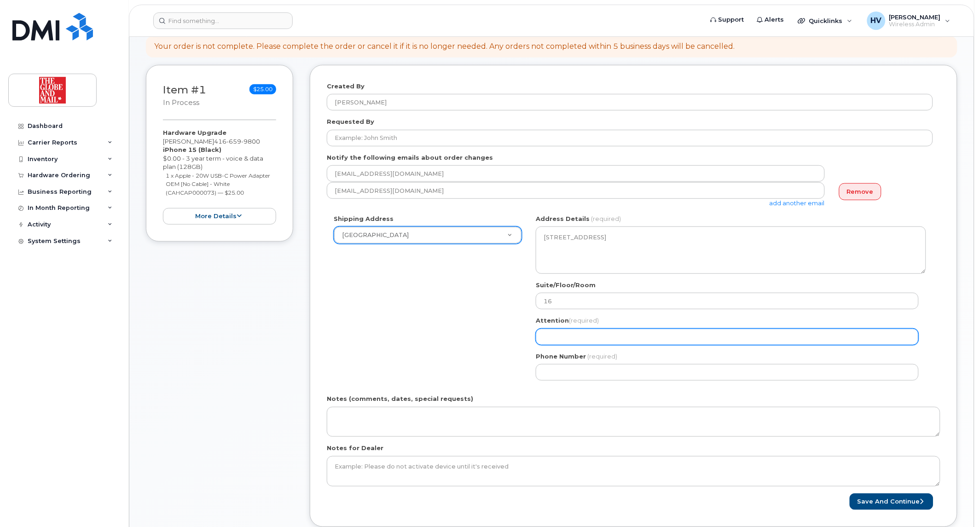
click at [595, 334] on input "Attention (required)" at bounding box center [727, 337] width 383 height 17
type input "[EMAIL_ADDRESS][DOMAIN_NAME]"
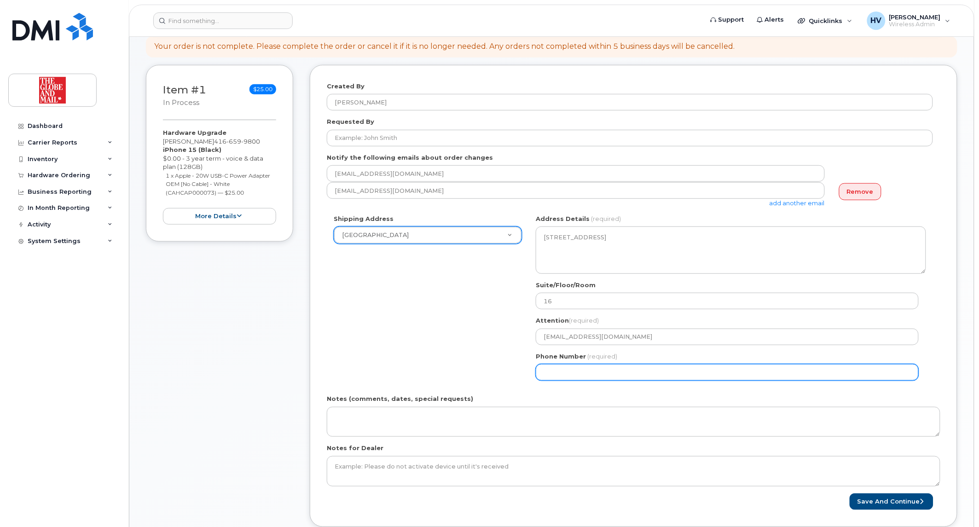
click at [609, 369] on input "Phone Number" at bounding box center [727, 372] width 383 height 17
click at [682, 365] on input "Phone Number" at bounding box center [727, 372] width 383 height 17
select select
type input "416"
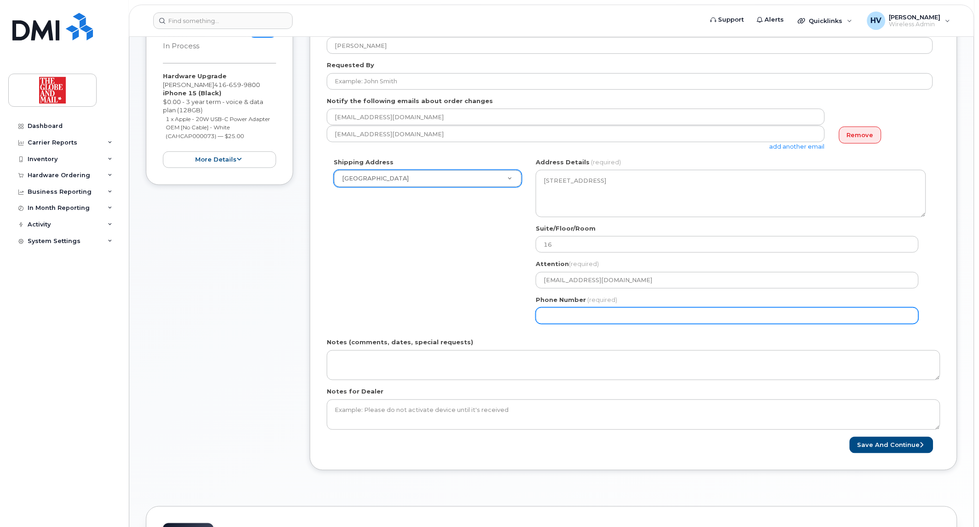
scroll to position [204, 0]
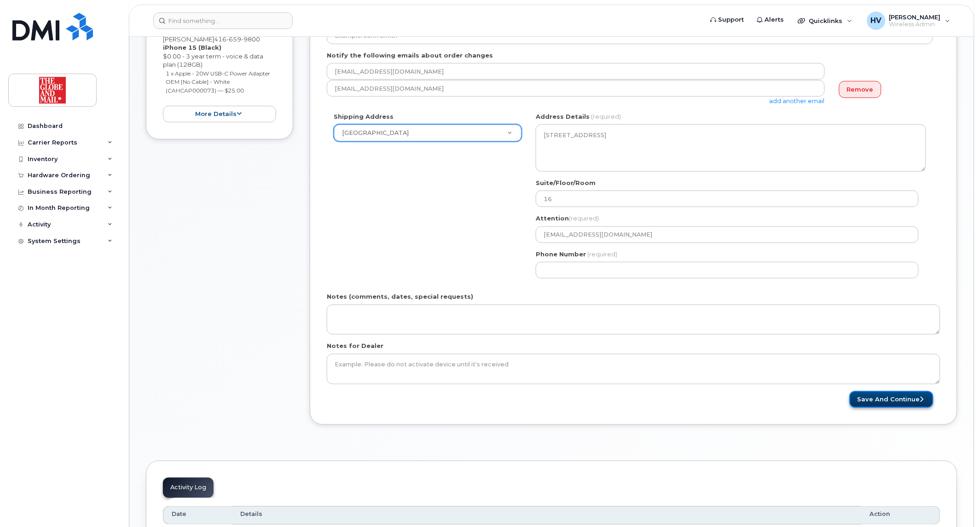
click at [881, 401] on button "Save and Continue" at bounding box center [891, 399] width 84 height 17
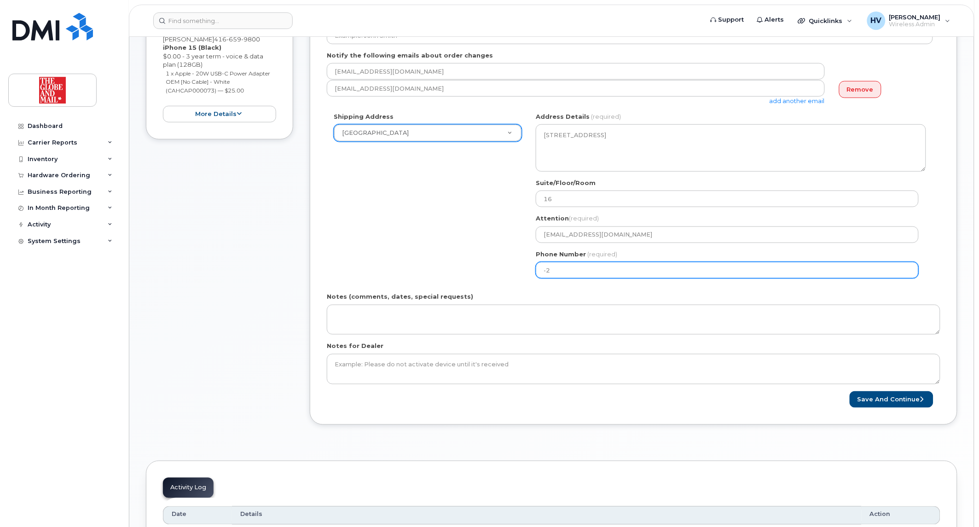
drag, startPoint x: 548, startPoint y: 267, endPoint x: 533, endPoint y: 269, distance: 14.8
click at [533, 269] on div "ON Toronto Search your address... Manually edit your address Click to search No…" at bounding box center [731, 198] width 404 height 173
drag, startPoint x: 560, startPoint y: 270, endPoint x: 511, endPoint y: 270, distance: 49.7
click at [510, 269] on div "Shipping Address Toronto New Address Calgary Bureau Ottawa Bureau Toronto Toron…" at bounding box center [630, 198] width 606 height 173
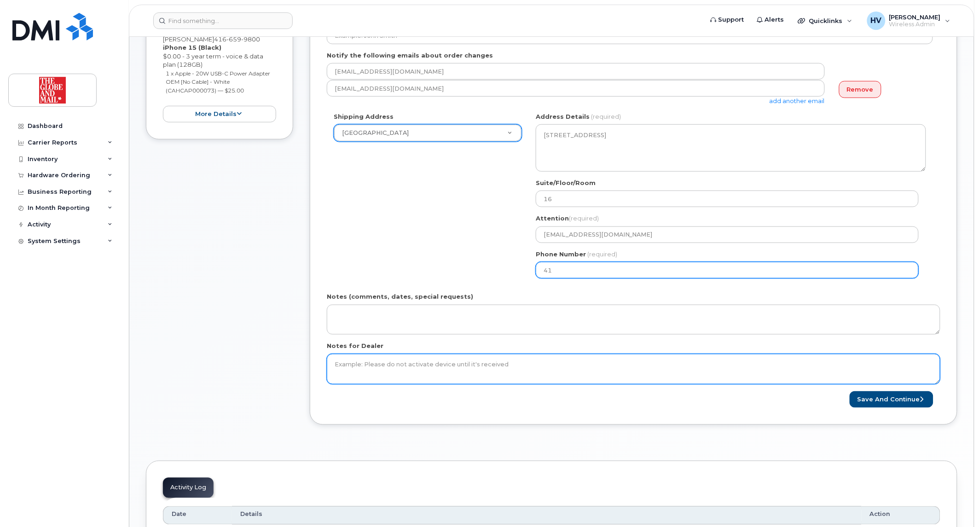
type input "416"
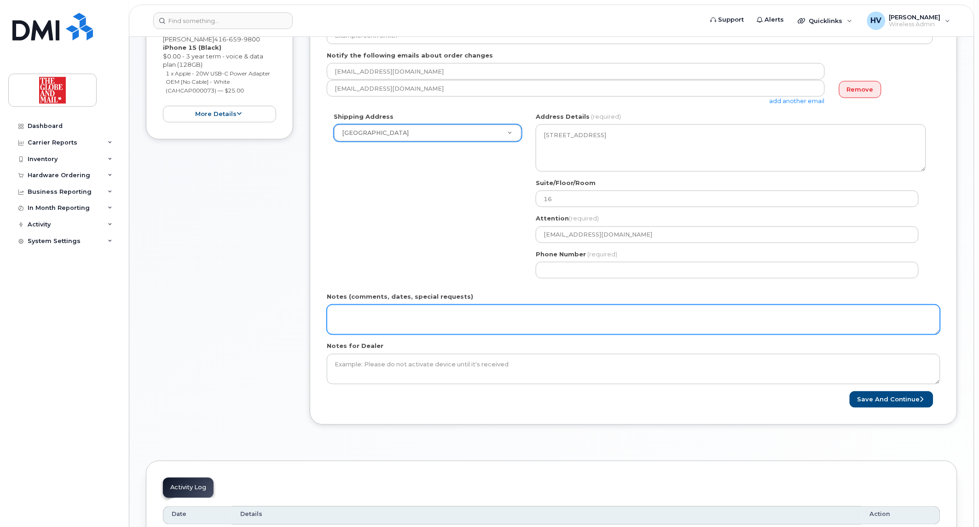
click at [459, 311] on textarea "Notes (comments, dates, special requests)" at bounding box center [633, 320] width 613 height 30
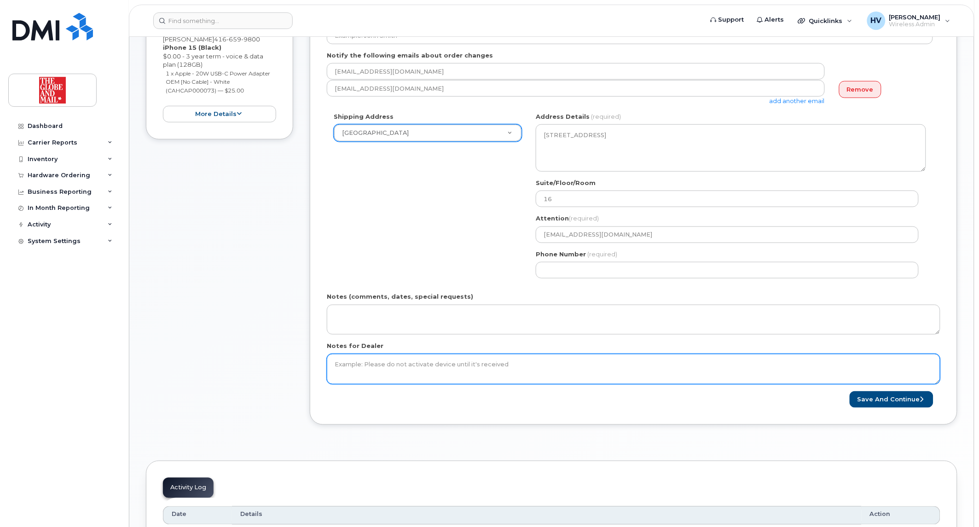
click at [448, 358] on textarea "Notes for Dealer" at bounding box center [633, 369] width 613 height 30
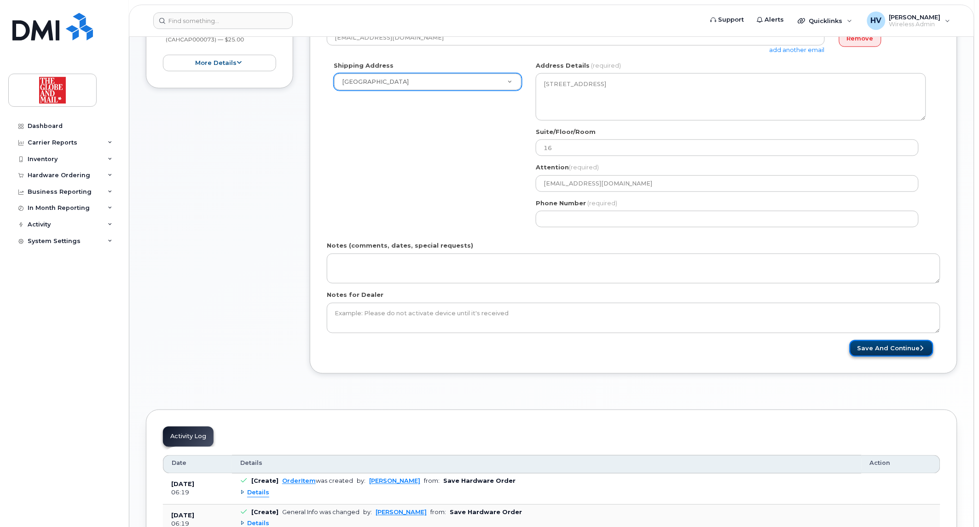
click at [867, 348] on button "Save and Continue" at bounding box center [891, 348] width 84 height 17
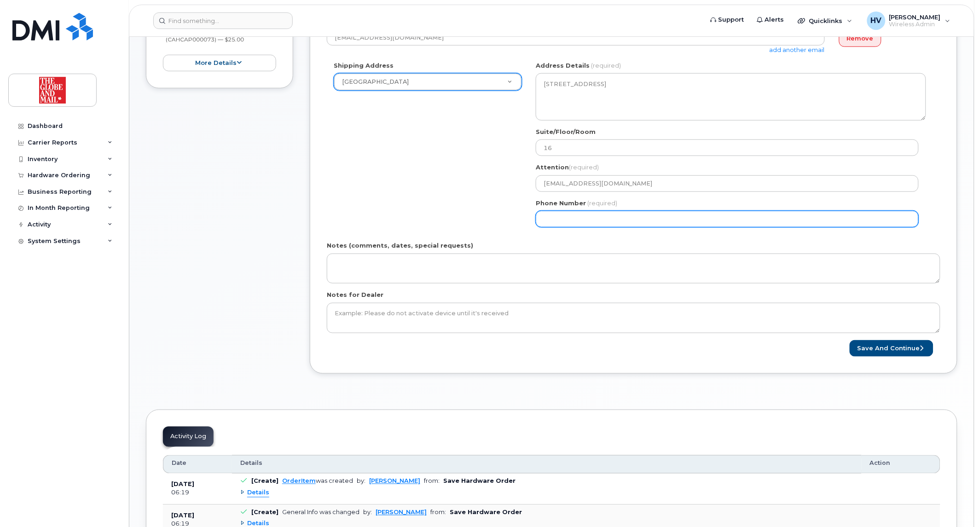
drag, startPoint x: 600, startPoint y: 216, endPoint x: 539, endPoint y: 221, distance: 61.4
click at [539, 221] on input "Phone Number" at bounding box center [727, 219] width 383 height 17
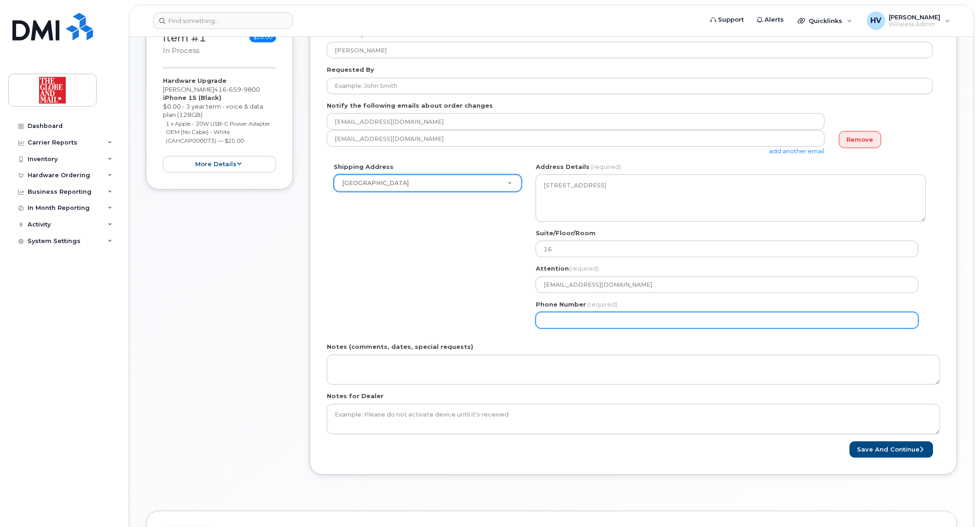
scroll to position [153, 0]
click at [603, 320] on input "Phone Number" at bounding box center [727, 321] width 383 height 17
drag, startPoint x: 642, startPoint y: 323, endPoint x: 504, endPoint y: 323, distance: 138.5
click at [504, 323] on div "Shipping Address Toronto New Address Calgary Bureau Ottawa Bureau Toronto Toron…" at bounding box center [630, 249] width 606 height 173
paste input "4"
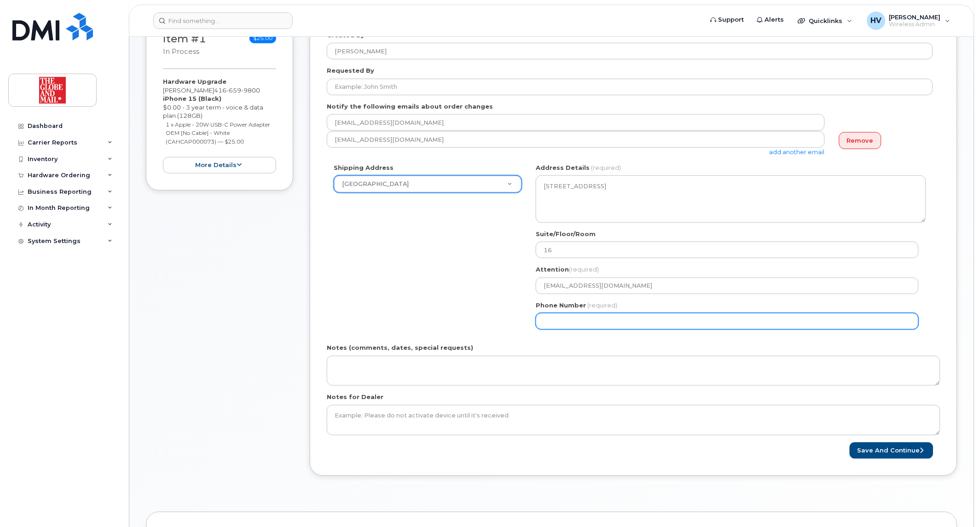
drag, startPoint x: 562, startPoint y: 317, endPoint x: 525, endPoint y: 319, distance: 37.8
click at [525, 319] on div "Shipping Address Toronto New Address Calgary Bureau Ottawa Bureau Toronto Toron…" at bounding box center [630, 249] width 606 height 173
type input "416"
drag, startPoint x: 623, startPoint y: 319, endPoint x: 513, endPoint y: 321, distance: 110.4
click at [513, 321] on div "Shipping Address Toronto New Address Calgary Bureau Ottawa Bureau Toronto Toron…" at bounding box center [630, 249] width 606 height 173
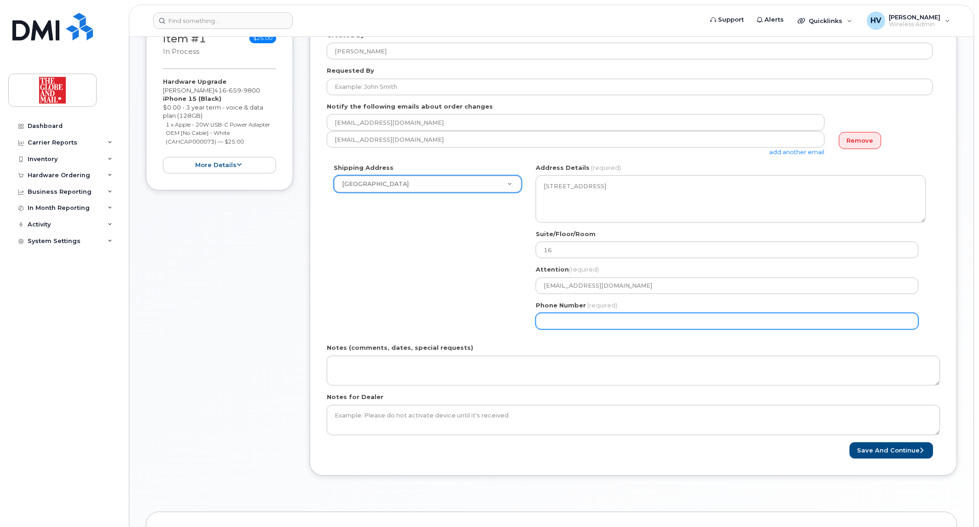
drag, startPoint x: 550, startPoint y: 320, endPoint x: 536, endPoint y: 319, distance: 13.4
click at [536, 319] on input "Phone Number" at bounding box center [727, 321] width 383 height 17
click at [619, 321] on input "Phone Number" at bounding box center [727, 321] width 383 height 17
click at [613, 315] on input "Phone Number" at bounding box center [727, 321] width 383 height 17
click at [846, 324] on input "Phone Number" at bounding box center [727, 321] width 383 height 17
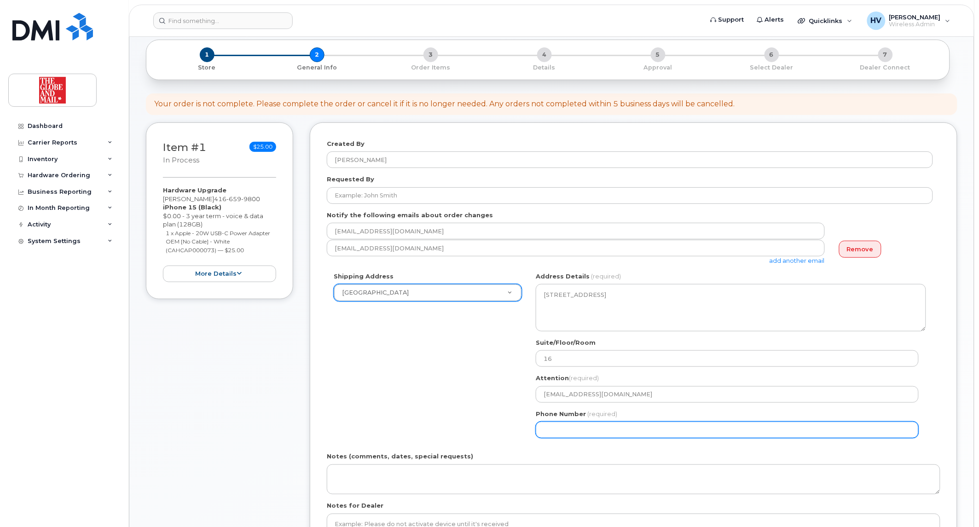
scroll to position [102, 0]
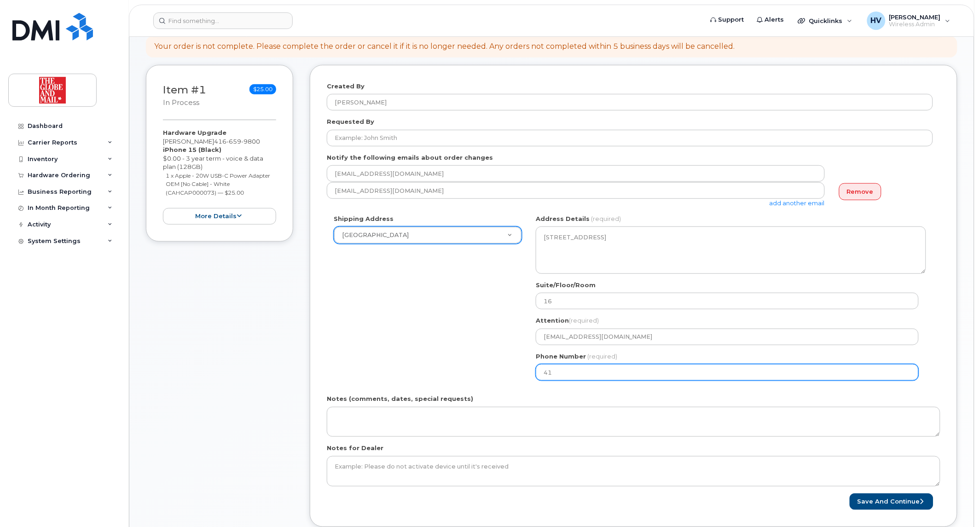
type input "416"
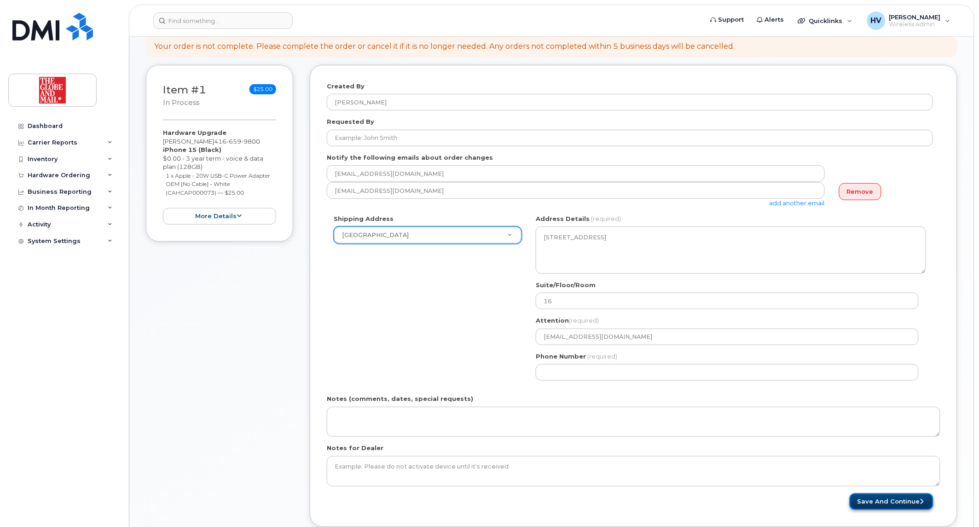
click at [880, 504] on button "Save and Continue" at bounding box center [891, 501] width 84 height 17
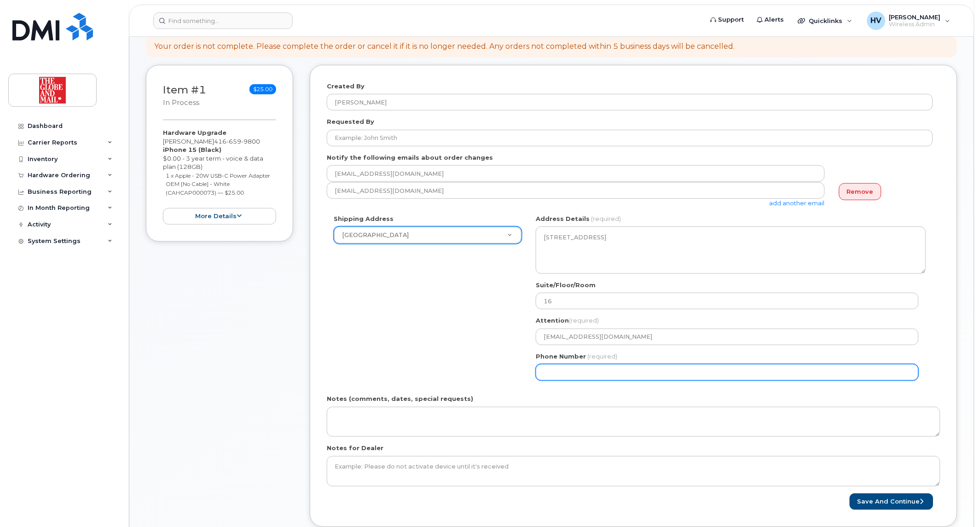
drag, startPoint x: 723, startPoint y: 367, endPoint x: 493, endPoint y: 375, distance: 229.7
click at [493, 375] on div "Shipping Address Toronto New Address Calgary Bureau Ottawa Bureau Toronto Toron…" at bounding box center [630, 300] width 606 height 173
click at [846, 371] on input "Phone Number" at bounding box center [727, 372] width 383 height 17
drag, startPoint x: 717, startPoint y: 370, endPoint x: 351, endPoint y: 371, distance: 366.2
click at [351, 371] on div "Shipping Address Toronto New Address Calgary Bureau Ottawa Bureau Toronto Toron…" at bounding box center [630, 300] width 606 height 173
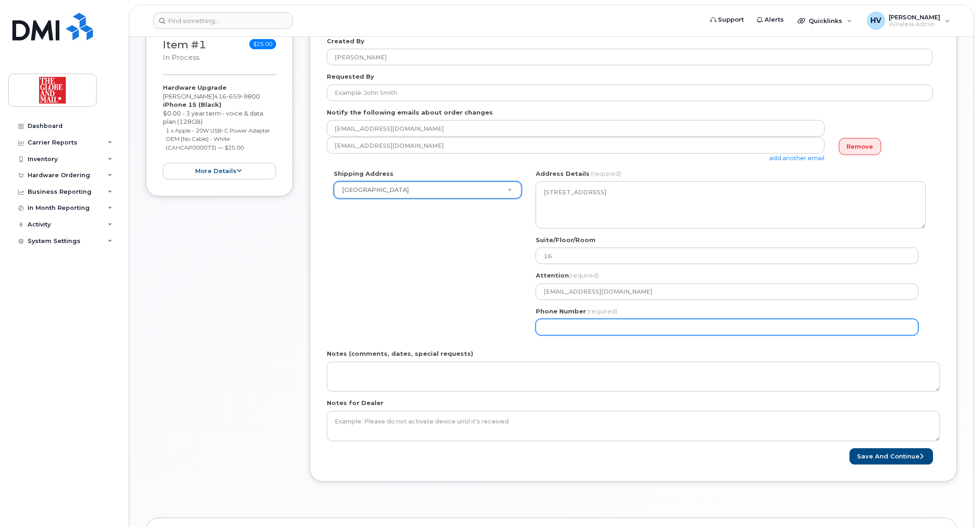
scroll to position [204, 0]
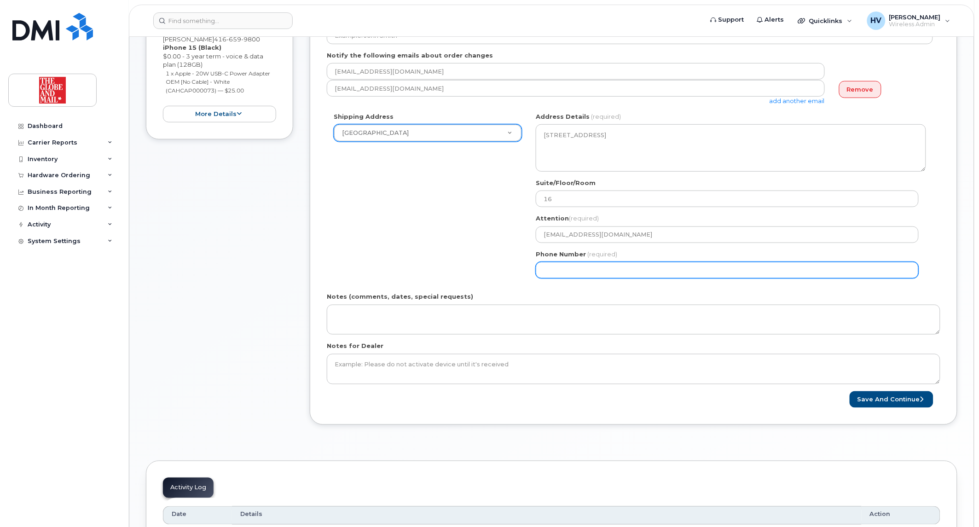
click at [849, 391] on button "Save and Continue" at bounding box center [891, 399] width 84 height 17
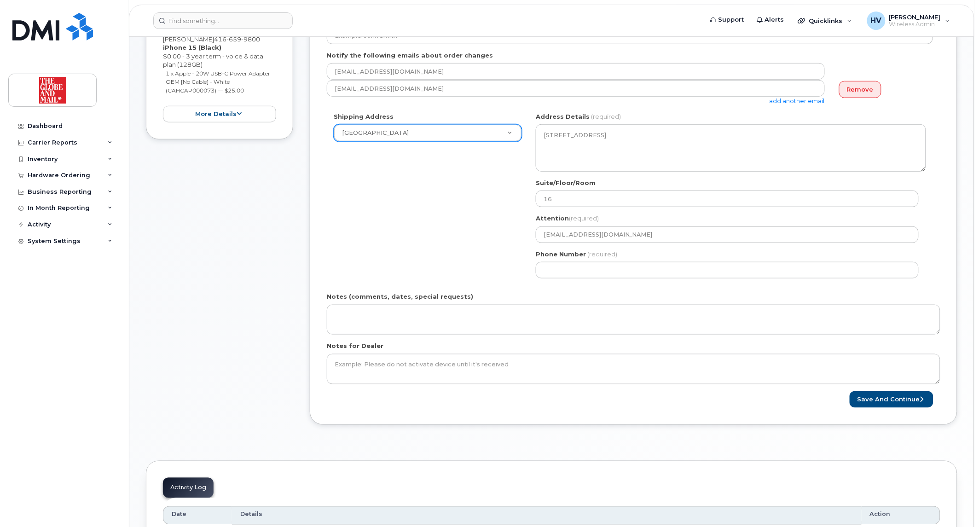
drag, startPoint x: 628, startPoint y: 261, endPoint x: 524, endPoint y: 266, distance: 104.6
click at [525, 266] on div "Shipping Address Toronto New Address Calgary Bureau Ottawa Bureau Toronto Toron…" at bounding box center [630, 198] width 606 height 173
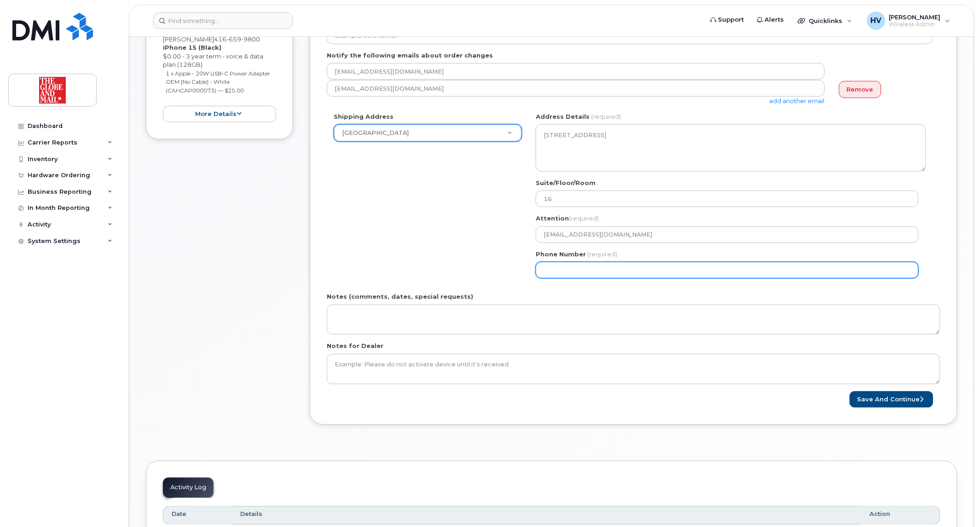
drag, startPoint x: 595, startPoint y: 271, endPoint x: 526, endPoint y: 271, distance: 69.5
click at [527, 270] on div "Shipping Address Toronto New Address Calgary Bureau Ottawa Bureau Toronto Toron…" at bounding box center [630, 198] width 606 height 173
type input "00000000"
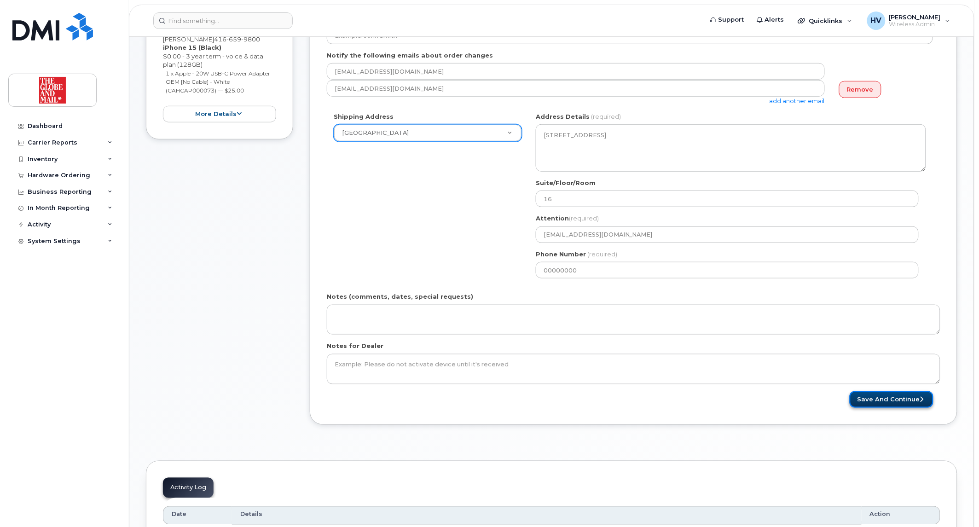
click at [914, 399] on button "Save and Continue" at bounding box center [891, 399] width 84 height 17
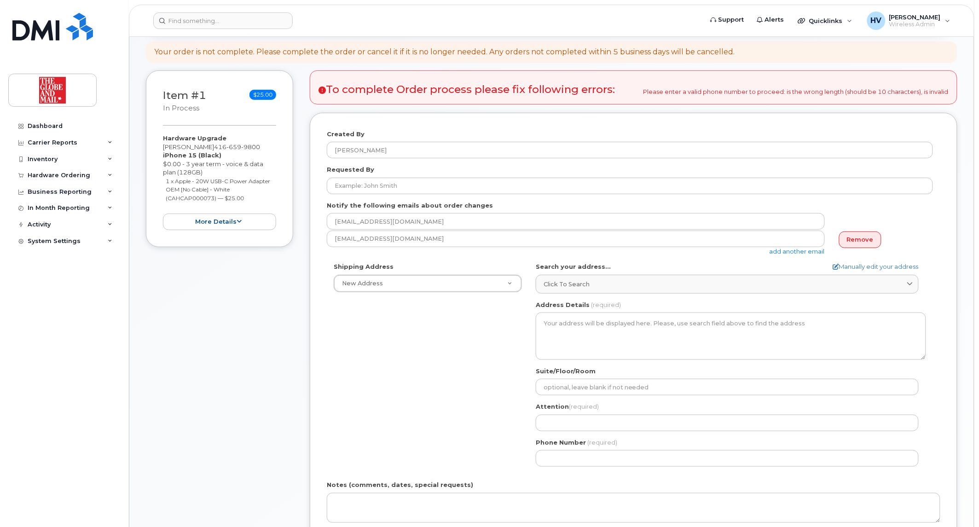
scroll to position [102, 0]
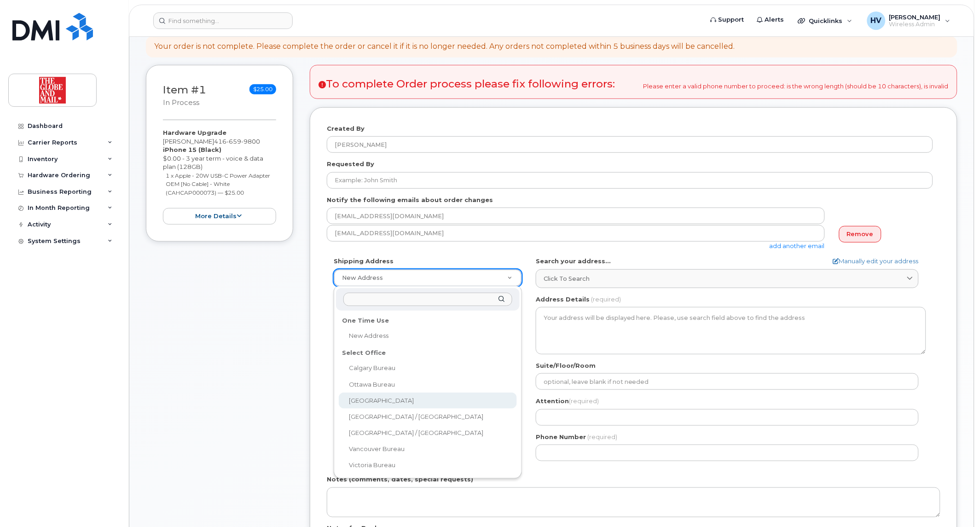
select select
type textarea "[STREET_ADDRESS]"
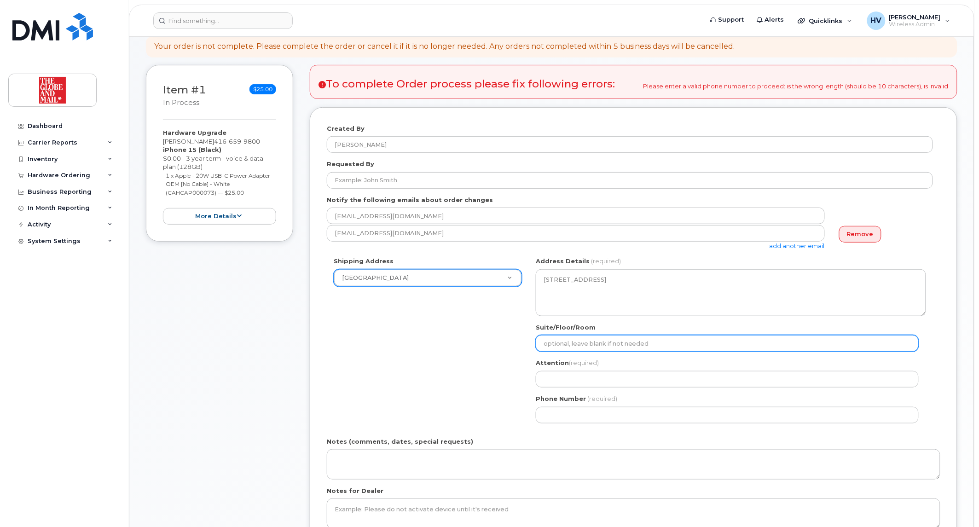
click at [609, 341] on input "Suite/Floor/Room" at bounding box center [727, 343] width 383 height 17
type input "16"
select select
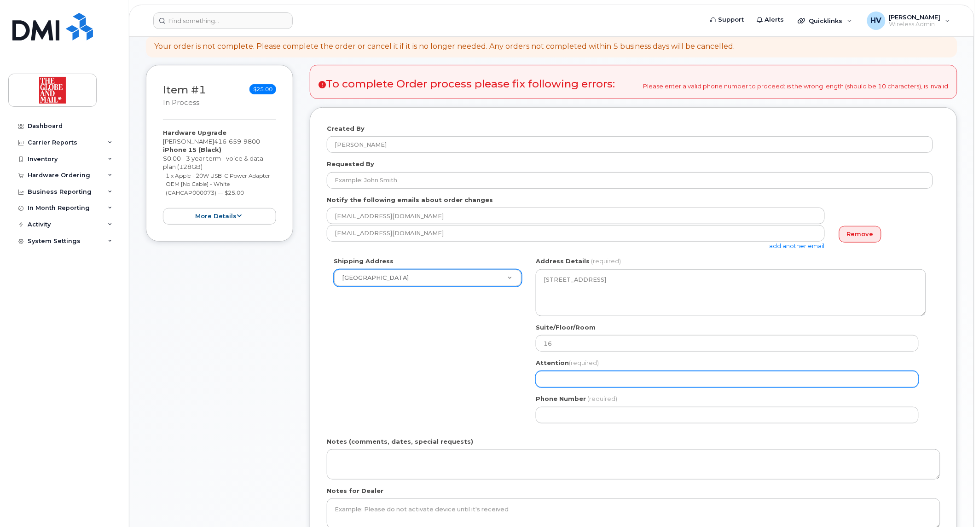
click at [592, 378] on input "Attention (required)" at bounding box center [727, 379] width 383 height 17
type input "[EMAIL_ADDRESS][DOMAIN_NAME]"
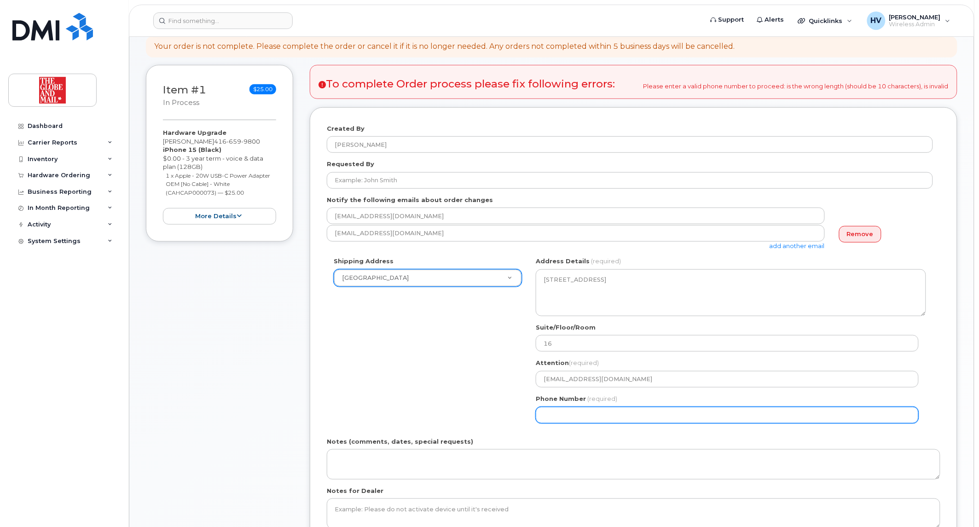
click at [602, 415] on input "Phone Number" at bounding box center [727, 415] width 383 height 17
select select
type input "416585529"
select select
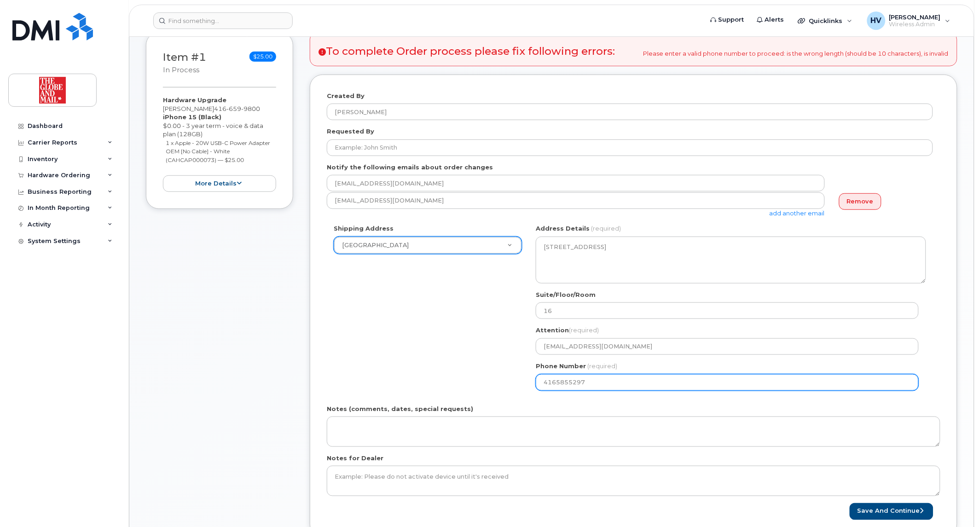
scroll to position [153, 0]
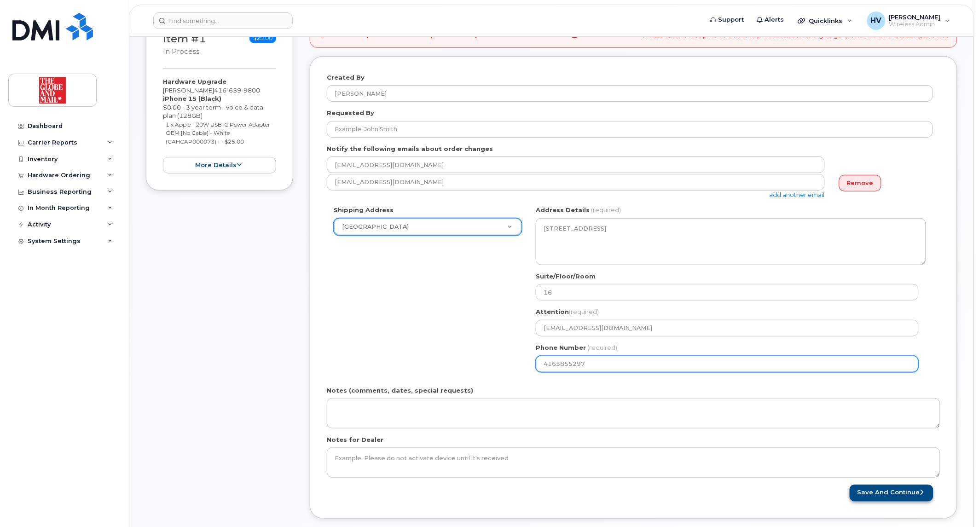
type input "4165855297"
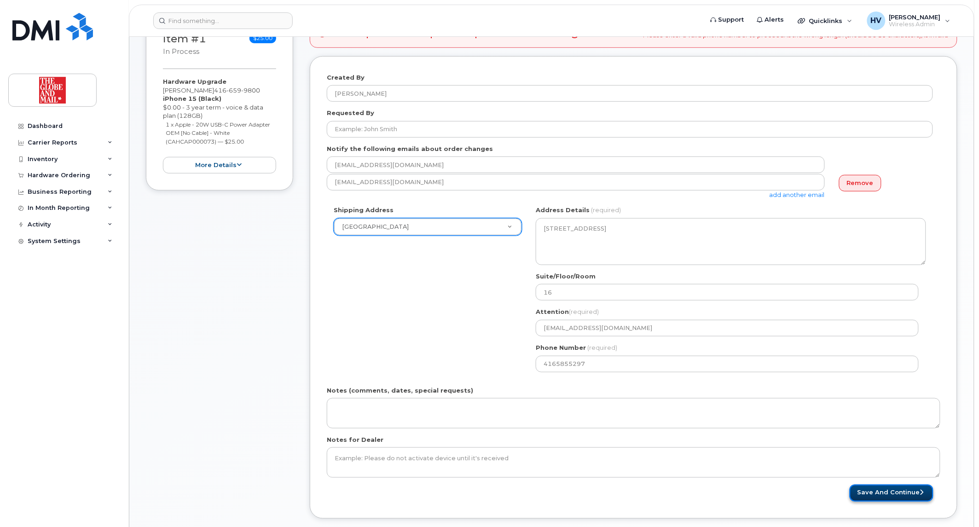
click at [864, 492] on button "Save and Continue" at bounding box center [891, 492] width 84 height 17
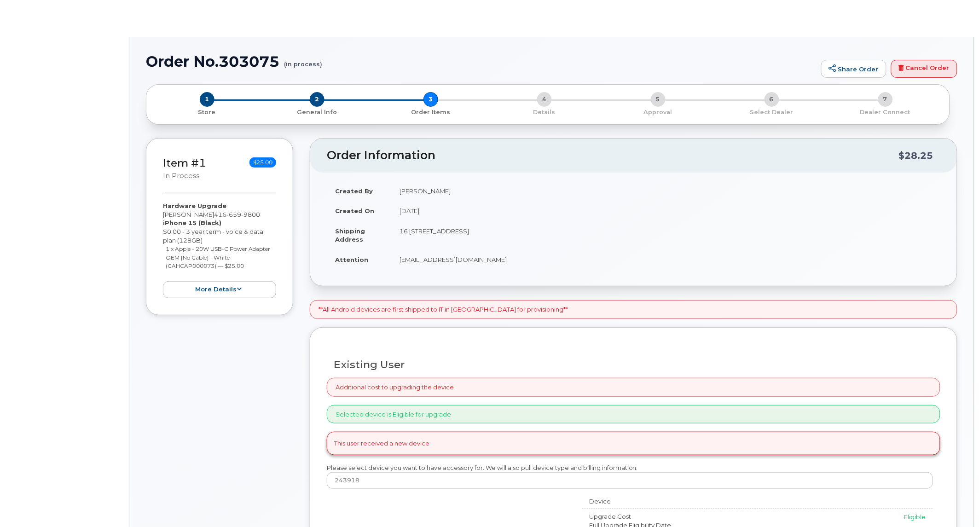
type input "[PERSON_NAME]"
select select "90251"
radio input "true"
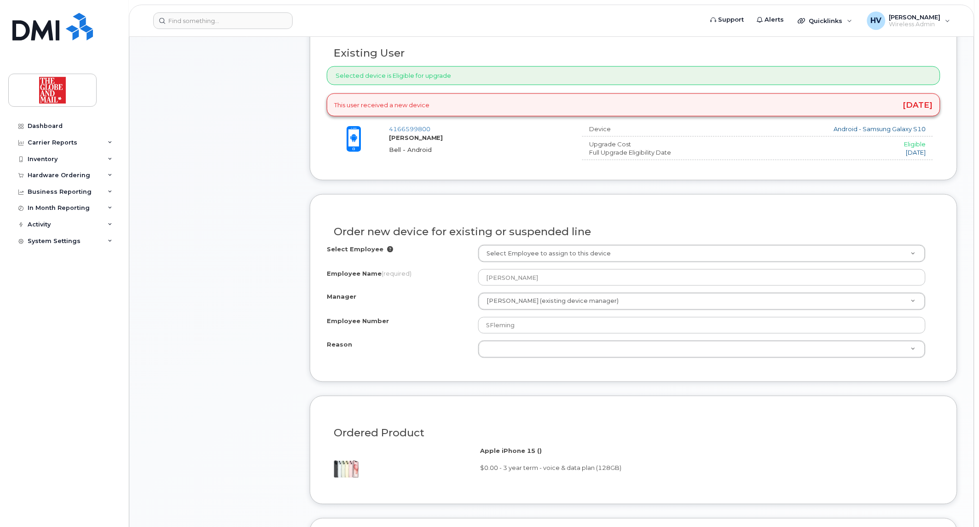
scroll to position [358, 0]
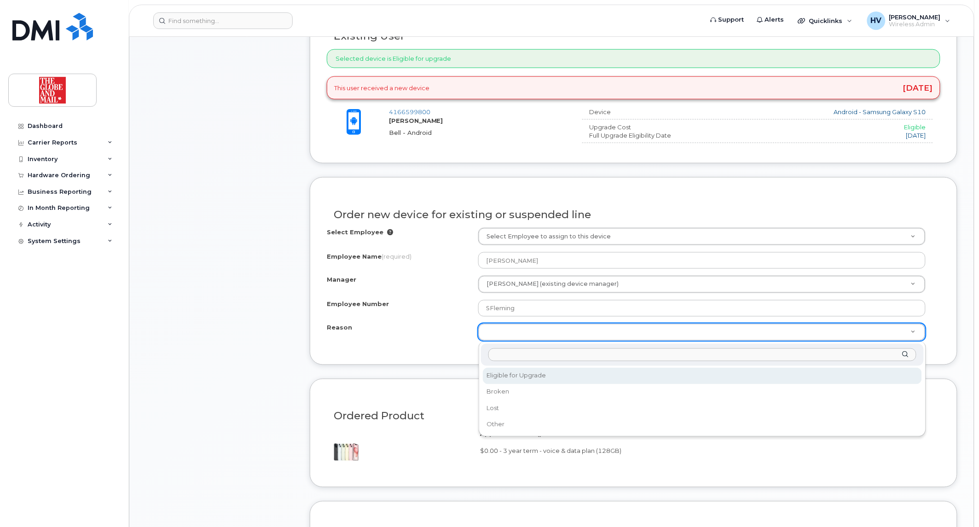
select select "eligible_for_upgrade"
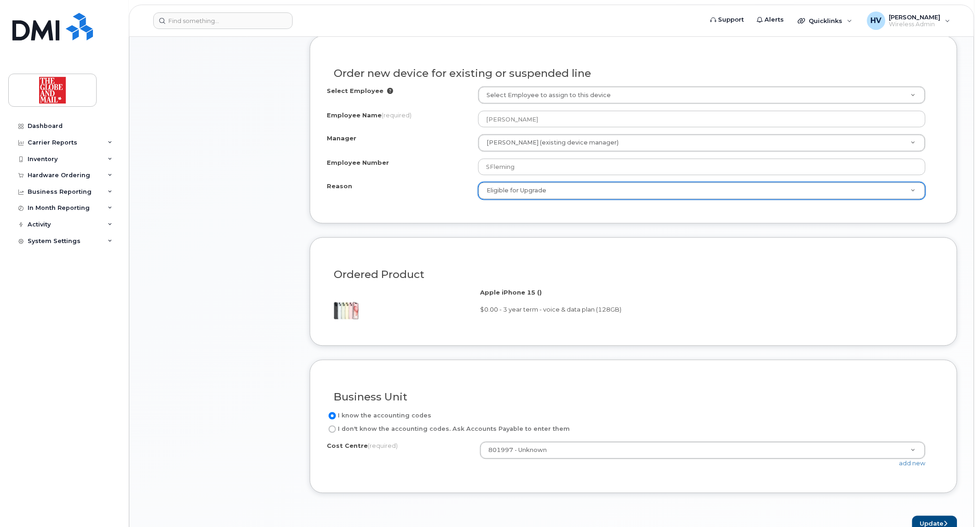
scroll to position [562, 0]
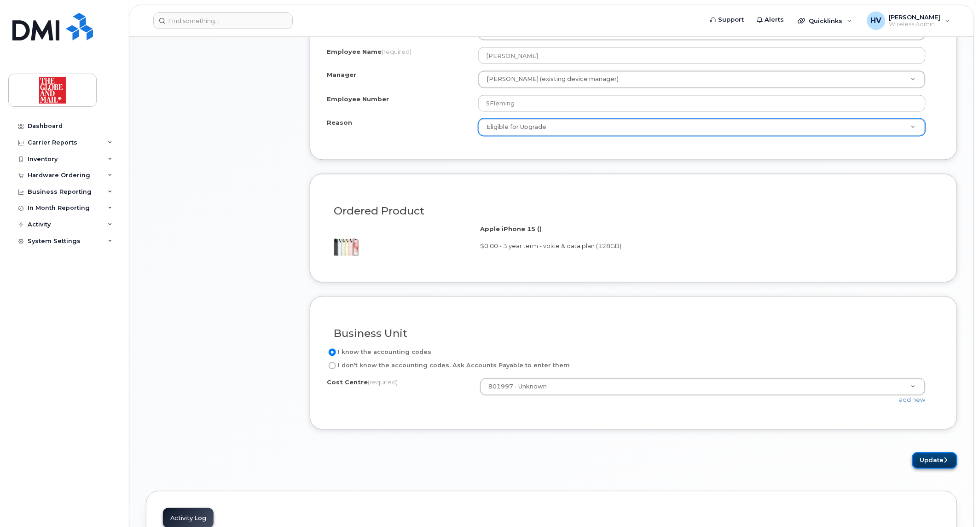
click at [932, 456] on button "Update" at bounding box center [934, 460] width 45 height 17
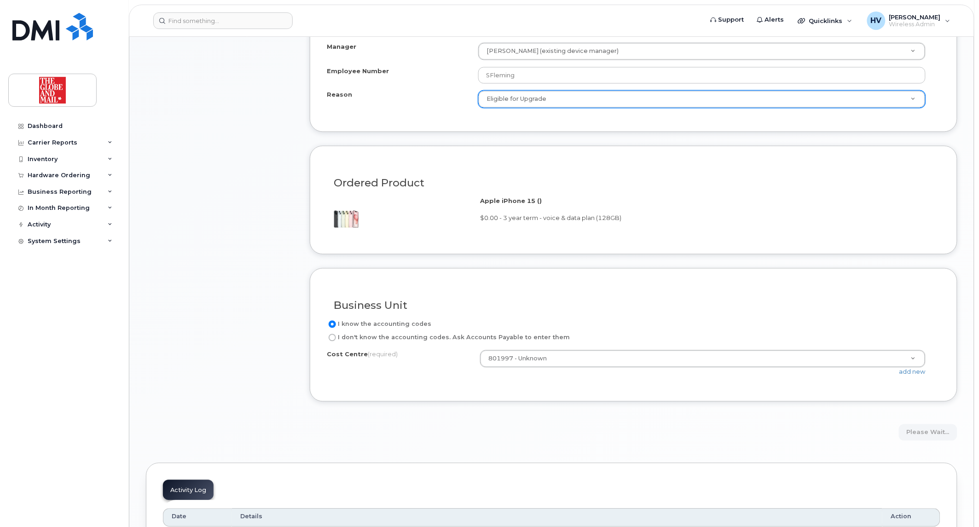
scroll to position [613, 0]
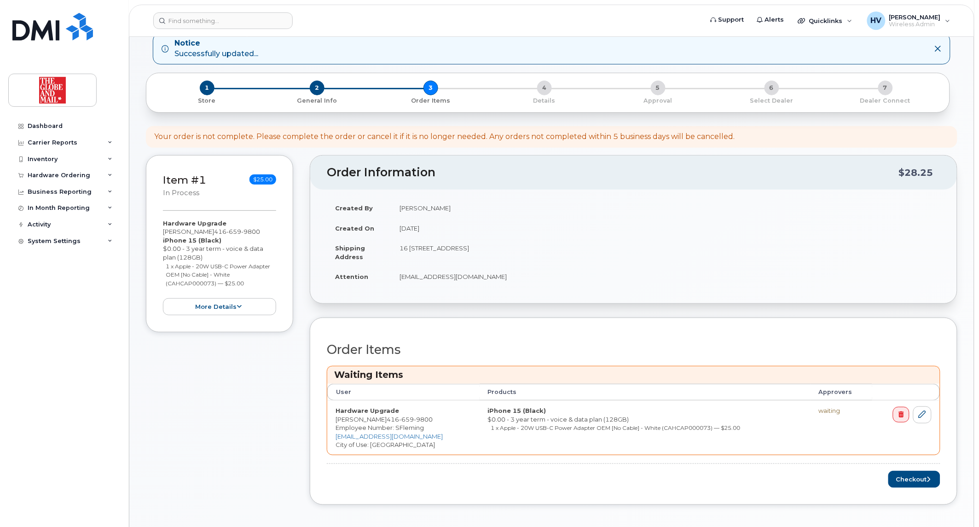
scroll to position [102, 0]
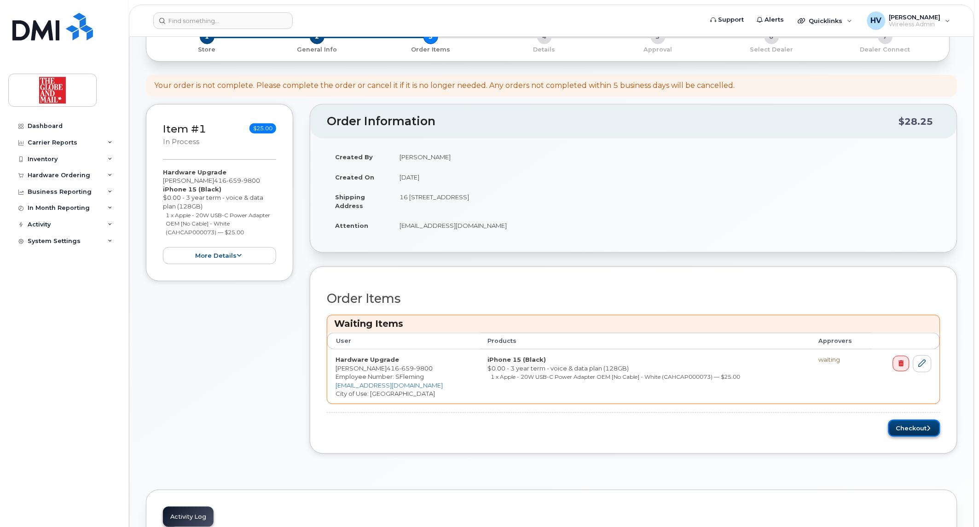
click at [917, 424] on button "Checkout" at bounding box center [914, 428] width 52 height 17
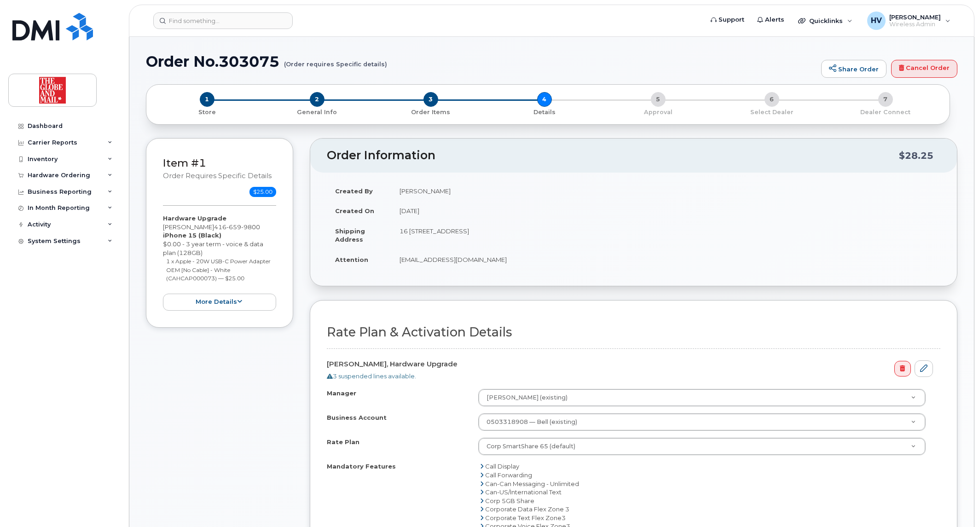
select select
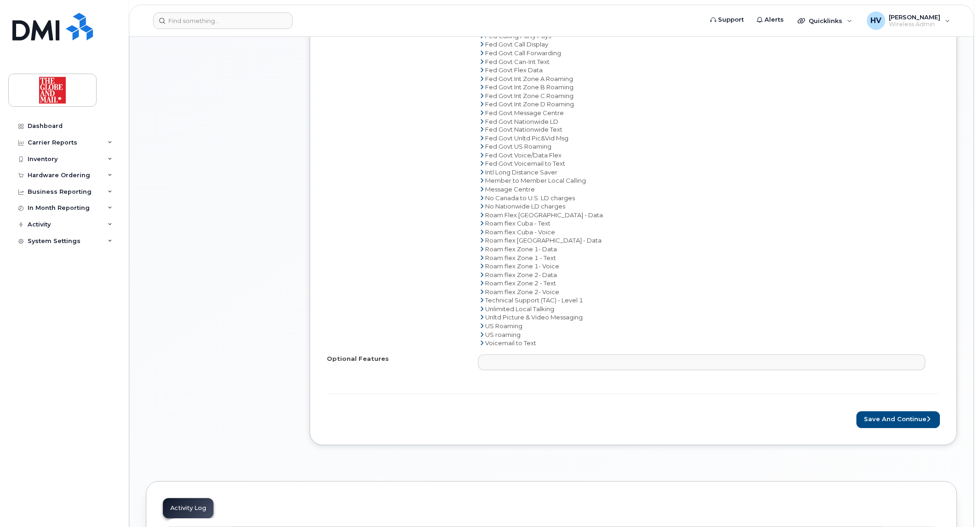
scroll to position [562, 0]
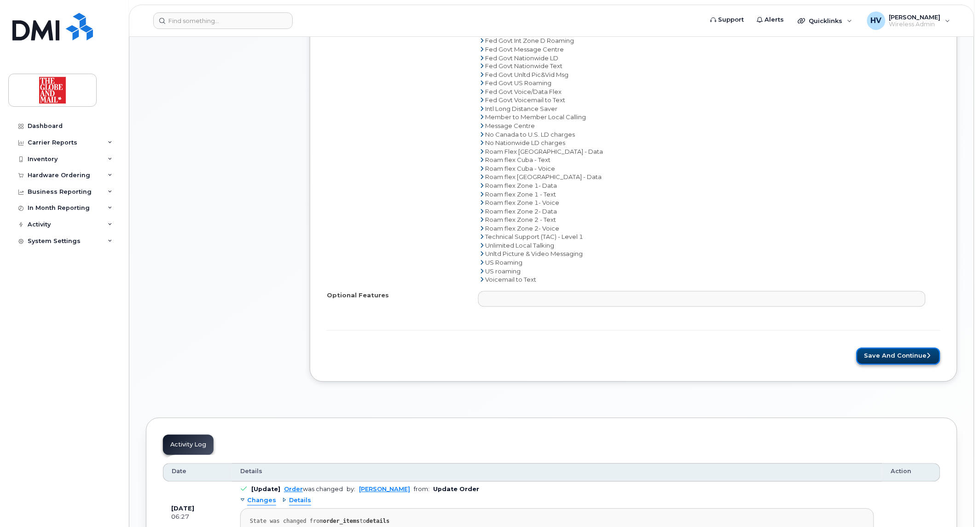
click at [892, 355] on button "Save and Continue" at bounding box center [898, 356] width 84 height 17
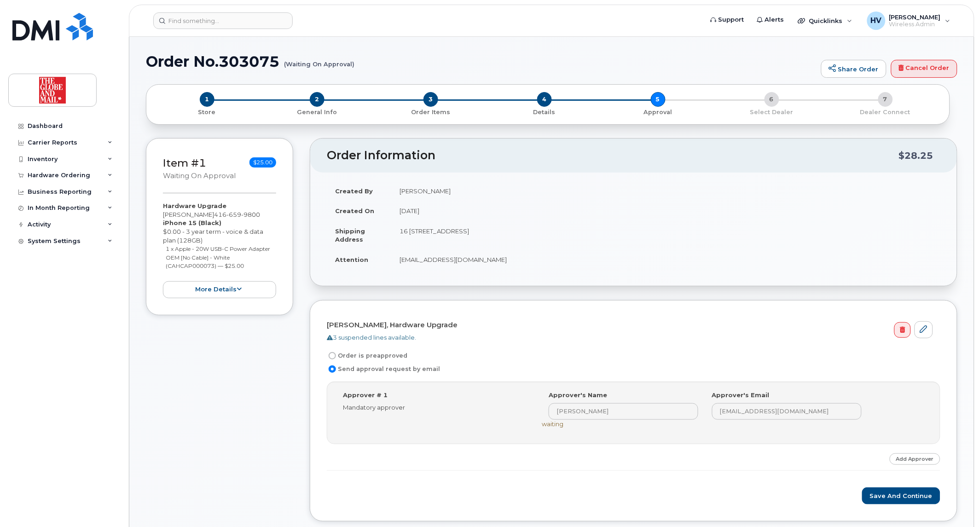
click at [330, 354] on input "Order is preapproved" at bounding box center [332, 355] width 7 height 7
radio input "true"
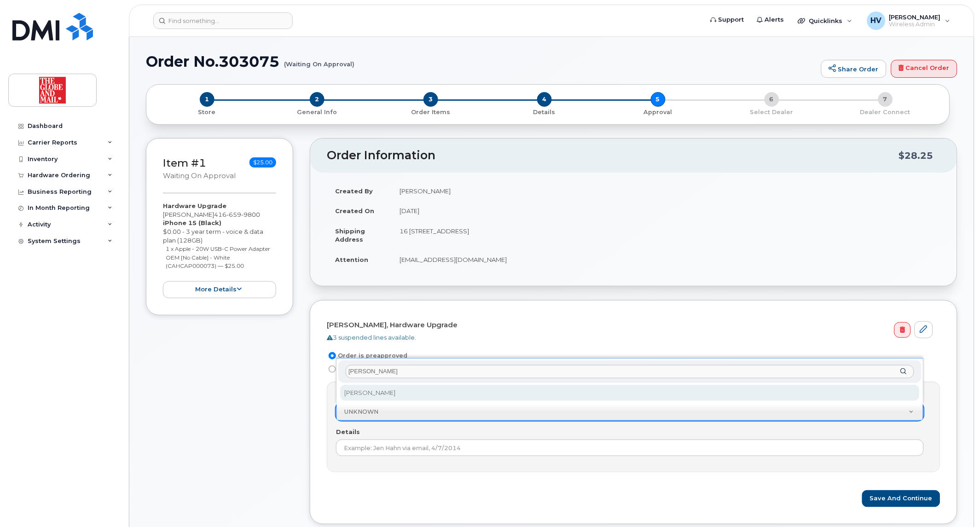
type input "[PERSON_NAME]"
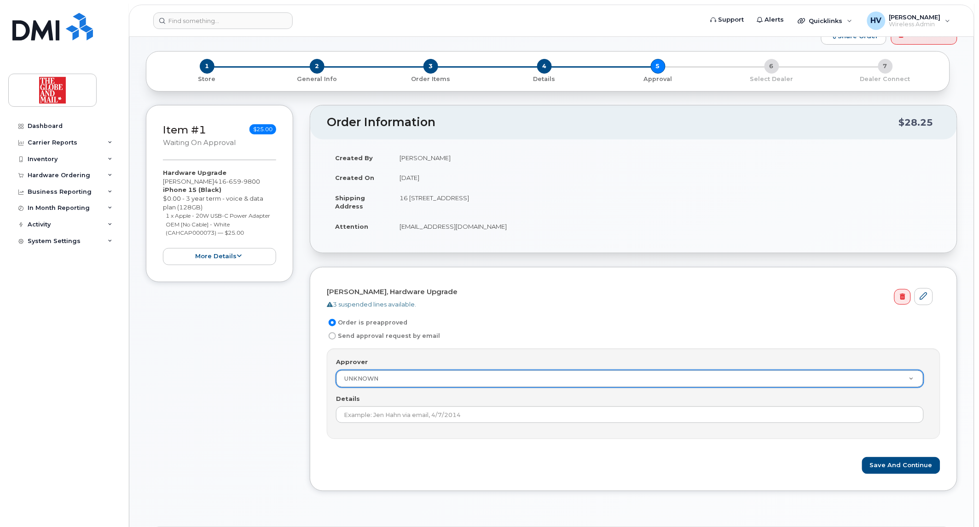
scroll to position [51, 0]
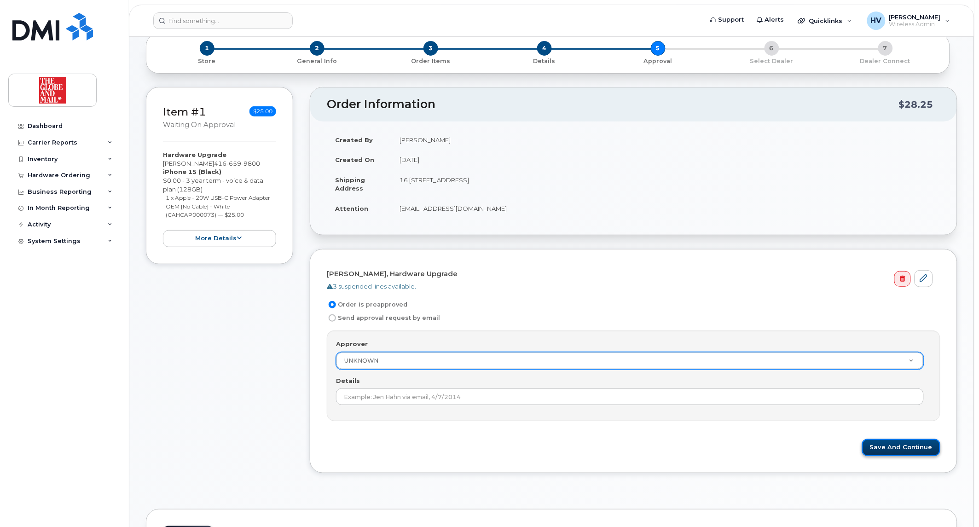
click at [894, 444] on button "Save and Continue" at bounding box center [901, 447] width 78 height 17
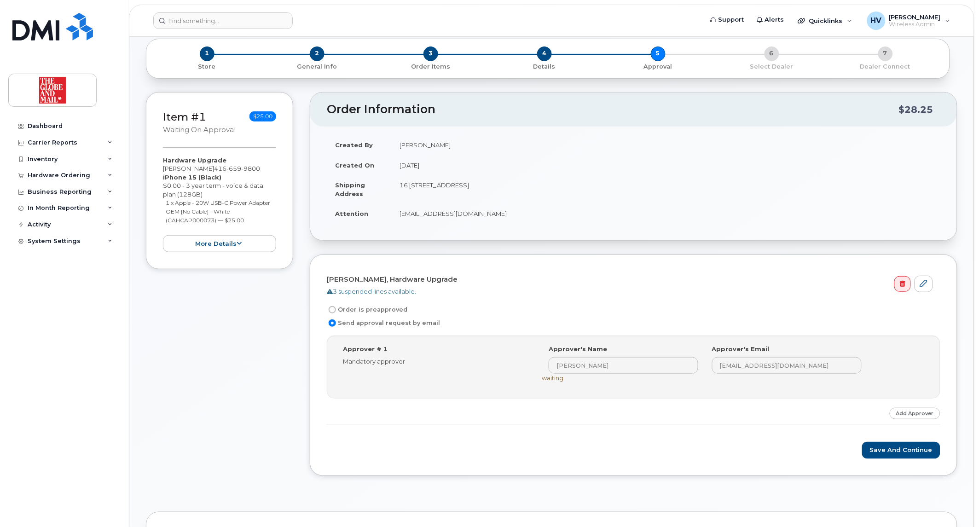
scroll to position [153, 0]
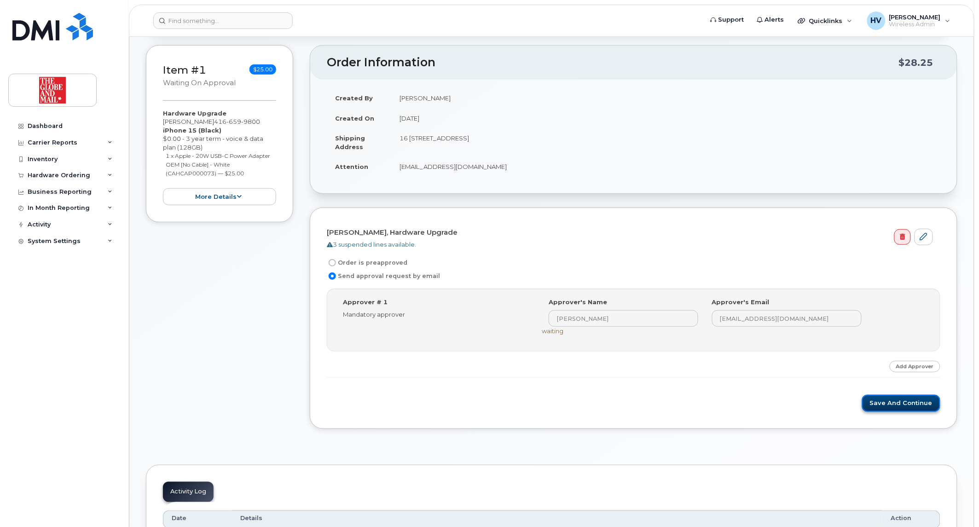
click at [899, 400] on button "Save and Continue" at bounding box center [901, 403] width 78 height 17
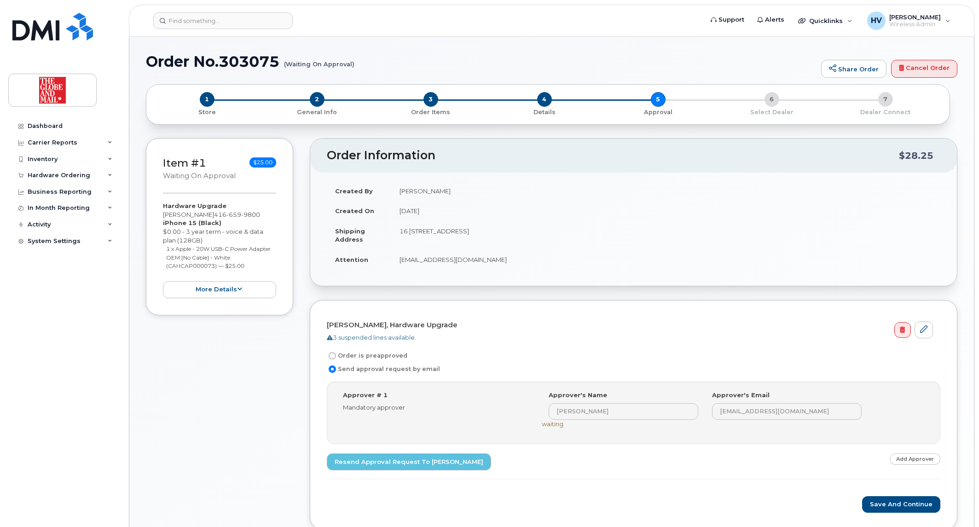
scroll to position [153, 0]
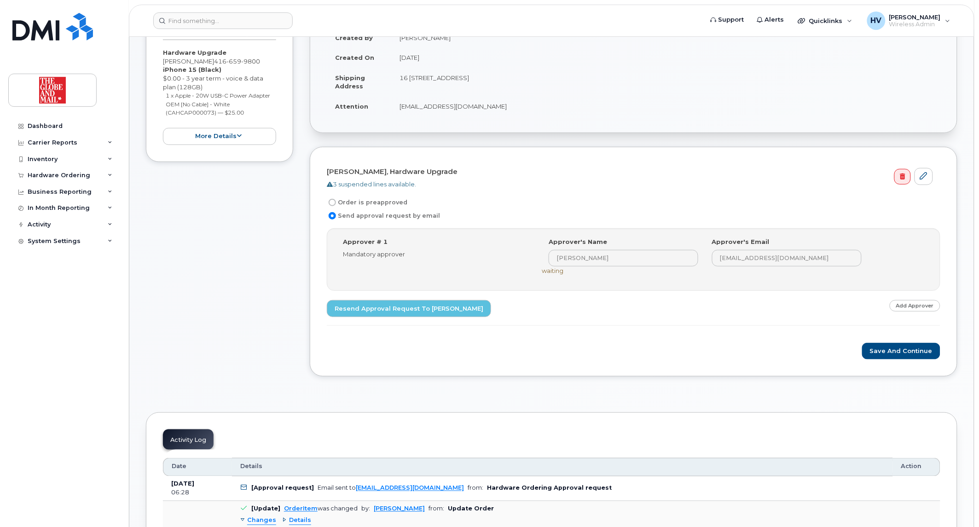
click at [335, 200] on input "Order is preapproved" at bounding box center [332, 202] width 7 height 7
radio input "true"
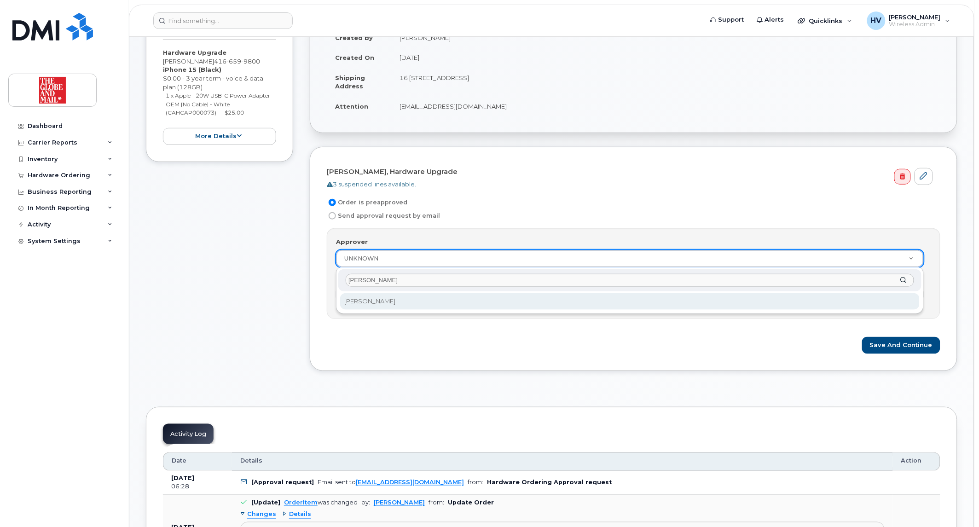
type input "victor"
select select "90381"
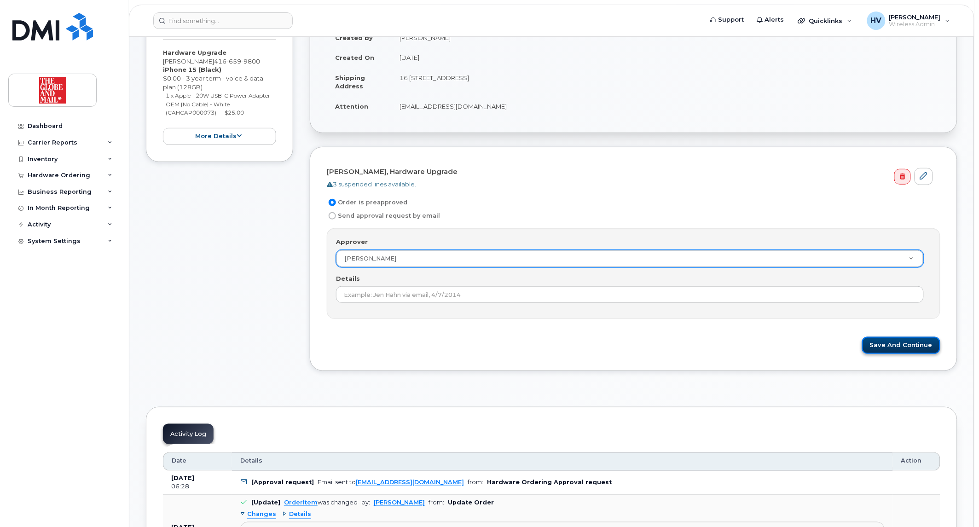
click at [898, 347] on button "Save and Continue" at bounding box center [901, 345] width 78 height 17
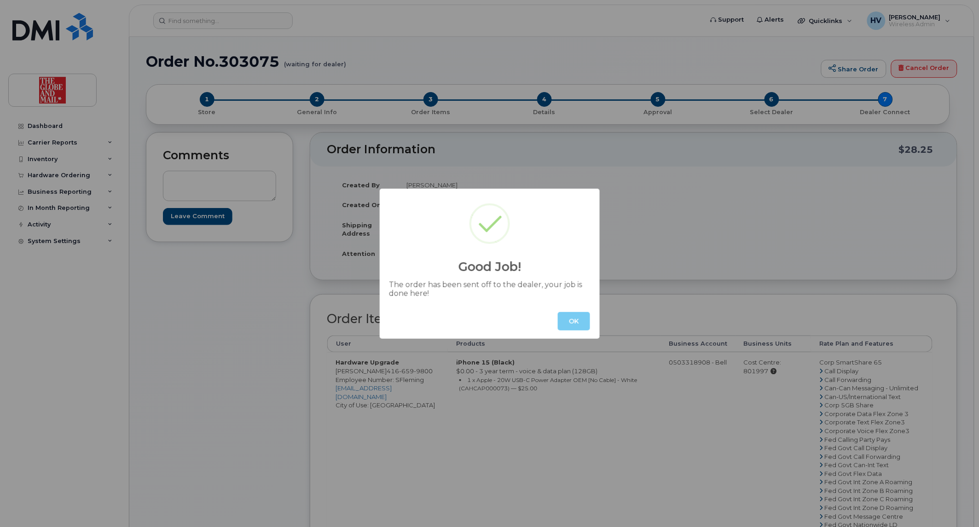
click at [577, 321] on button "OK" at bounding box center [574, 321] width 32 height 18
